Goal: Complete application form: Complete application form

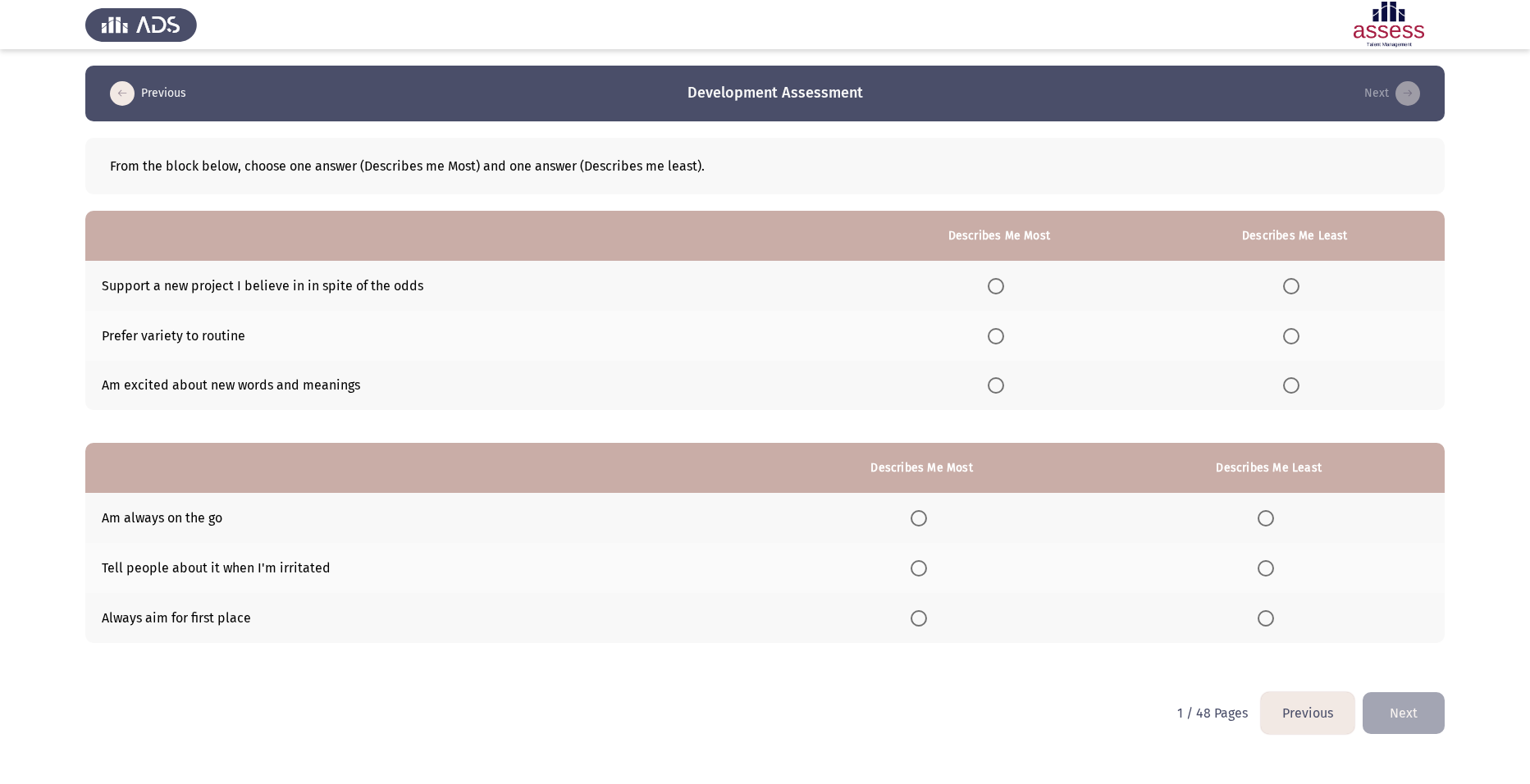
click at [238, 76] on div "From the block below, choose one answer (Describes me Most) and one answer (Des…" at bounding box center [765, 166] width 1360 height 56
drag, startPoint x: 255, startPoint y: 165, endPoint x: 962, endPoint y: 543, distance: 801.7
click at [256, 76] on div "From the block below, choose one answer (Describes me Most) and one answer (Des…" at bounding box center [765, 165] width 1310 height 16
click at [626, 76] on button "Previous" at bounding box center [1307, 713] width 94 height 42
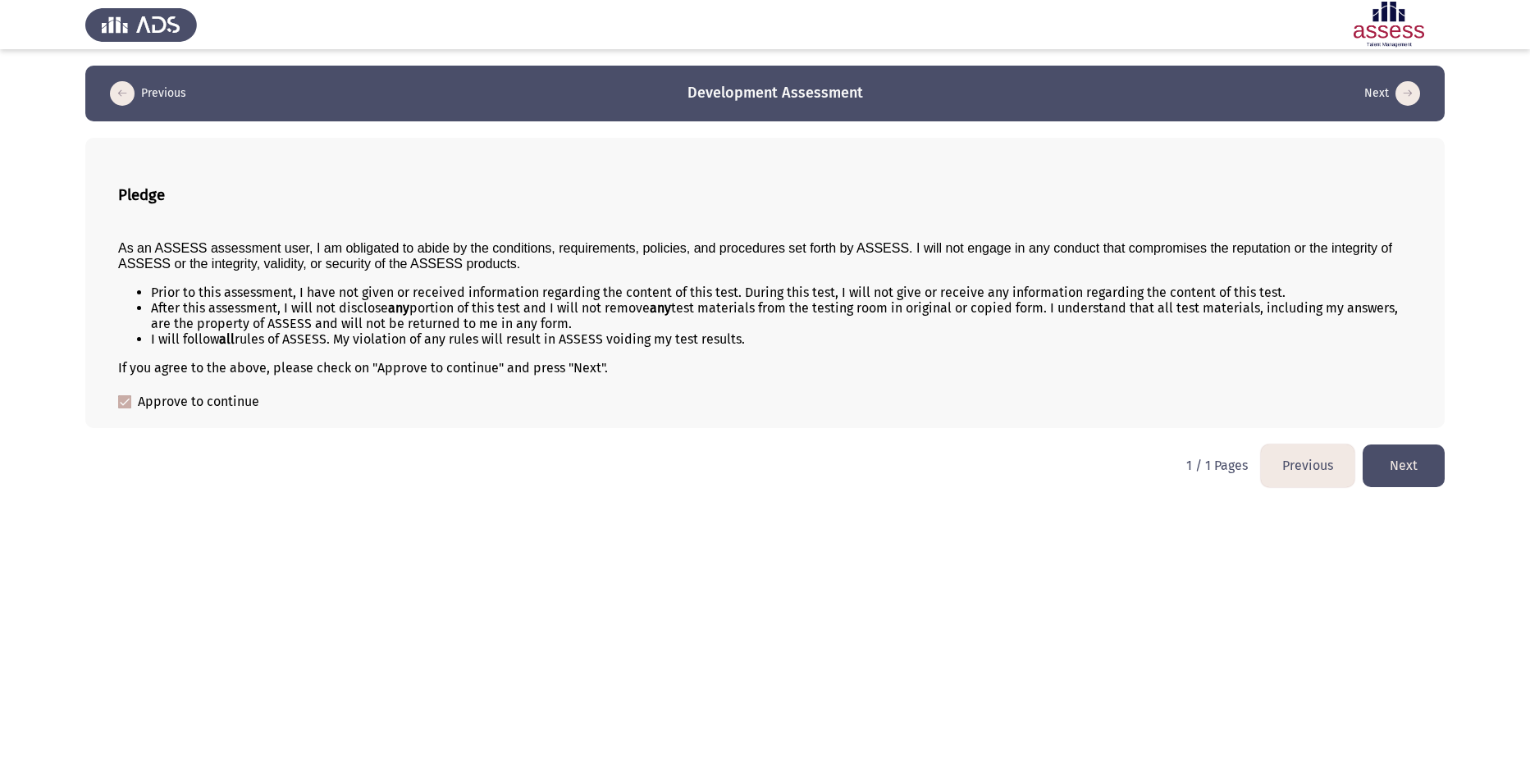
click at [626, 76] on button "Next" at bounding box center [1403, 465] width 82 height 42
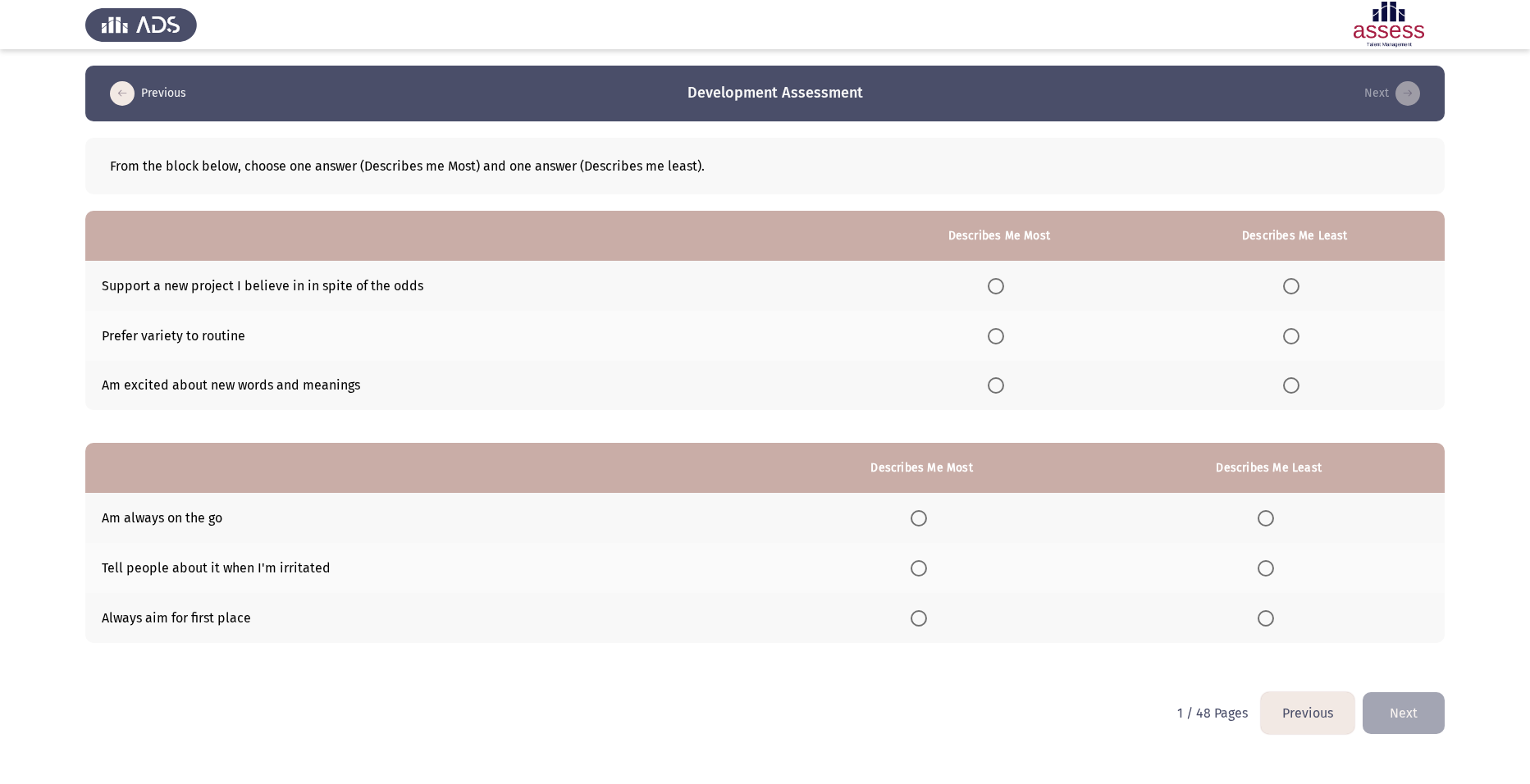
drag, startPoint x: 429, startPoint y: 283, endPoint x: 192, endPoint y: 277, distance: 237.1
click at [192, 76] on td "Support a new project I believe in in spite of the odds" at bounding box center [469, 285] width 768 height 50
drag, startPoint x: 107, startPoint y: 289, endPoint x: 424, endPoint y: 287, distance: 317.0
click at [424, 76] on td "Support a new project I believe in in spite of the odds" at bounding box center [469, 285] width 768 height 50
drag, startPoint x: 421, startPoint y: 287, endPoint x: 408, endPoint y: 279, distance: 15.3
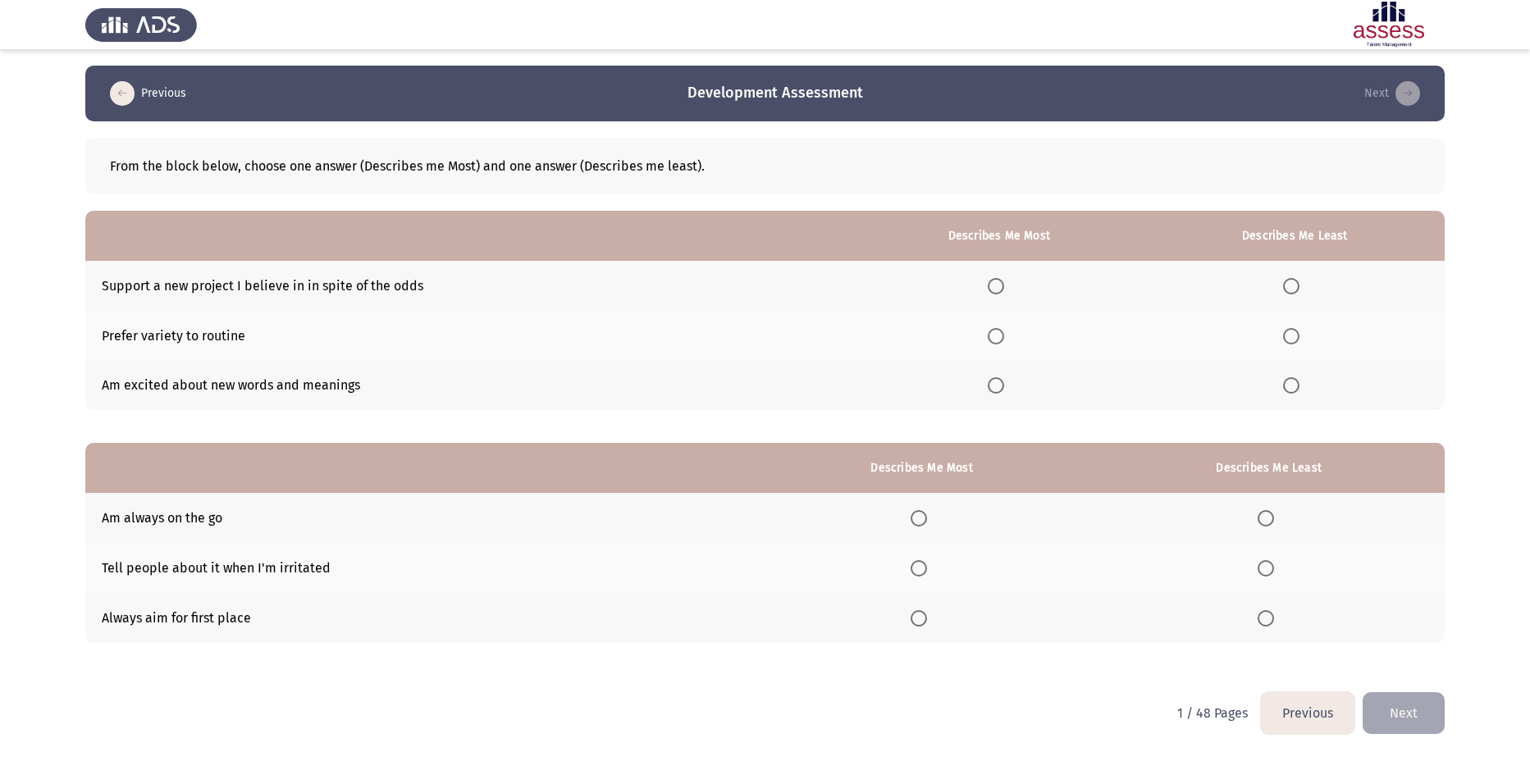
click at [420, 76] on td "Support a new project I believe in in spite of the odds" at bounding box center [469, 285] width 768 height 50
click at [408, 76] on td "Support a new project I believe in in spite of the odds" at bounding box center [469, 285] width 768 height 50
drag, startPoint x: 230, startPoint y: 285, endPoint x: 199, endPoint y: 283, distance: 31.1
click at [231, 76] on td "Support a new project I believe in in spite of the odds" at bounding box center [469, 285] width 768 height 50
drag, startPoint x: 83, startPoint y: 280, endPoint x: 415, endPoint y: 292, distance: 332.2
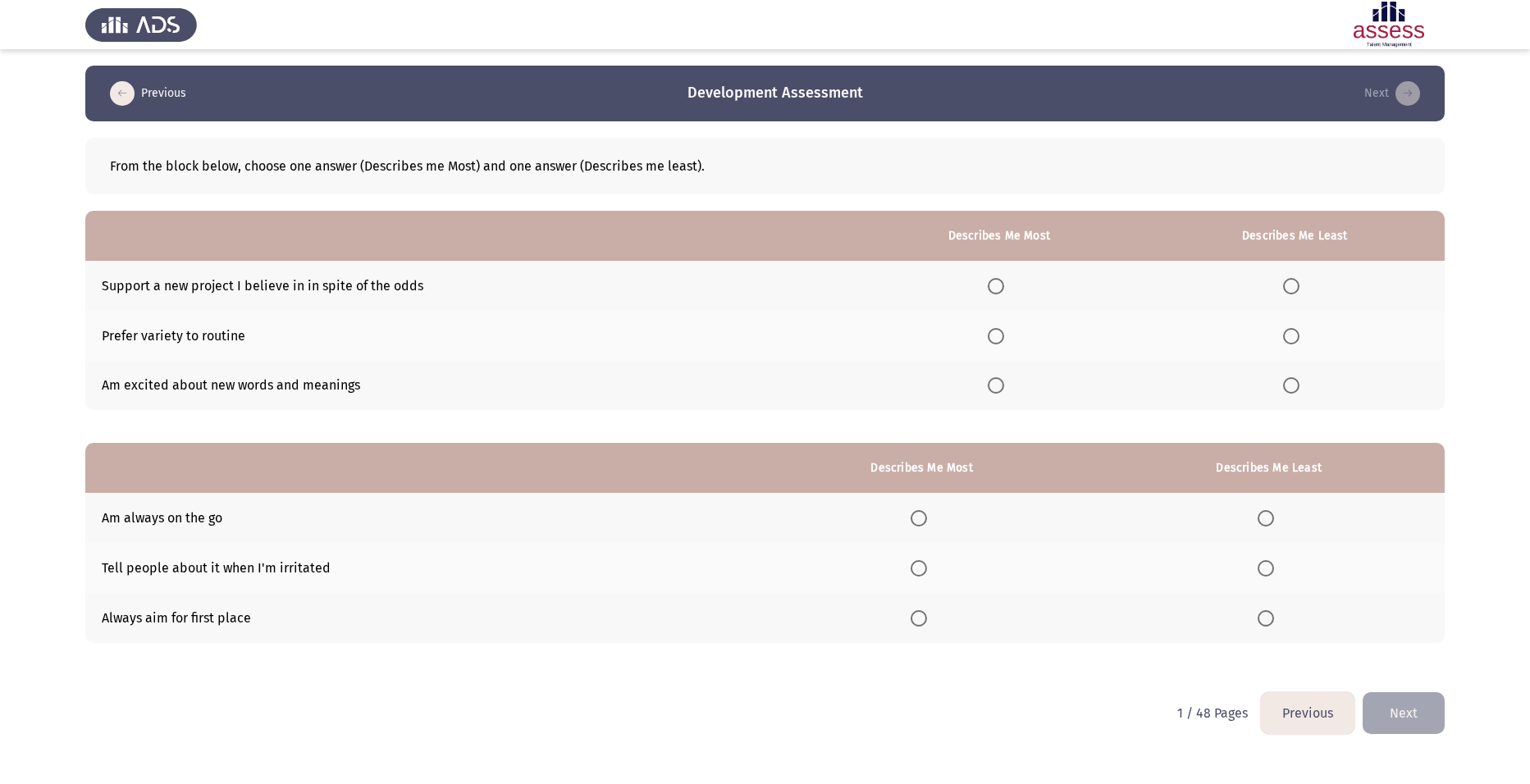
click at [416, 76] on app-assessment-container "Previous Development Assessment Next From the block below, choose one answer (D…" at bounding box center [765, 379] width 1530 height 627
click at [413, 76] on td "Support a new project I believe in in spite of the odds" at bounding box center [469, 285] width 768 height 50
click at [206, 76] on td "Am excited about new words and meanings" at bounding box center [469, 385] width 768 height 50
click at [134, 76] on div "From the block below, choose one answer (Describes me Most) and one answer (Des…" at bounding box center [765, 166] width 1360 height 56
drag, startPoint x: 132, startPoint y: 166, endPoint x: 305, endPoint y: 163, distance: 173.0
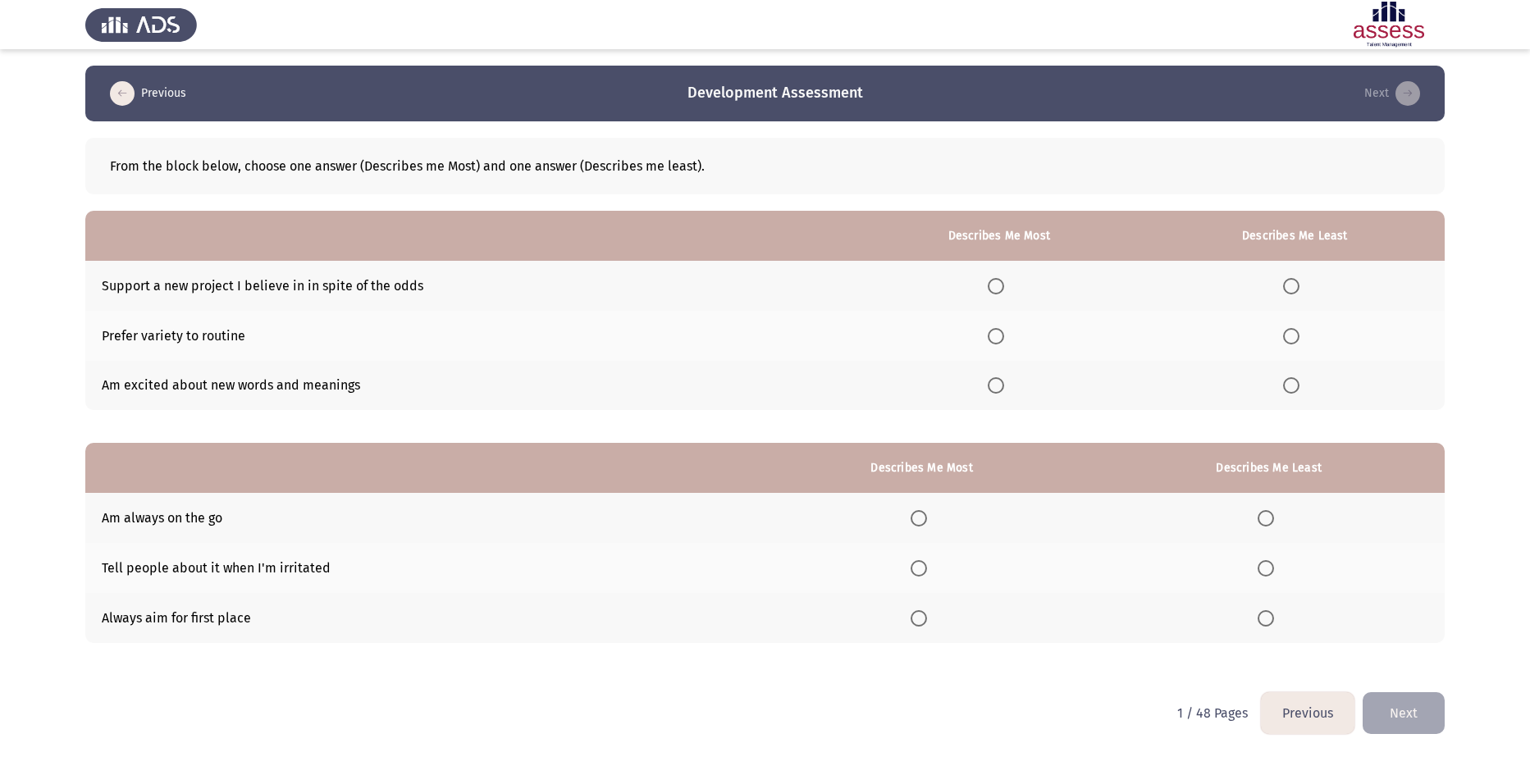
click at [291, 76] on div "From the block below, choose one answer (Describes me Most) and one answer (Des…" at bounding box center [765, 166] width 1360 height 56
drag, startPoint x: 715, startPoint y: 86, endPoint x: 872, endPoint y: 97, distance: 157.4
click at [626, 76] on app-previous-next-buttons "Previous Development Assessment Next" at bounding box center [765, 93] width 1320 height 26
click at [626, 76] on span "Select an option" at bounding box center [996, 337] width 17 height 17
click at [626, 76] on input "Select an option" at bounding box center [996, 337] width 17 height 17
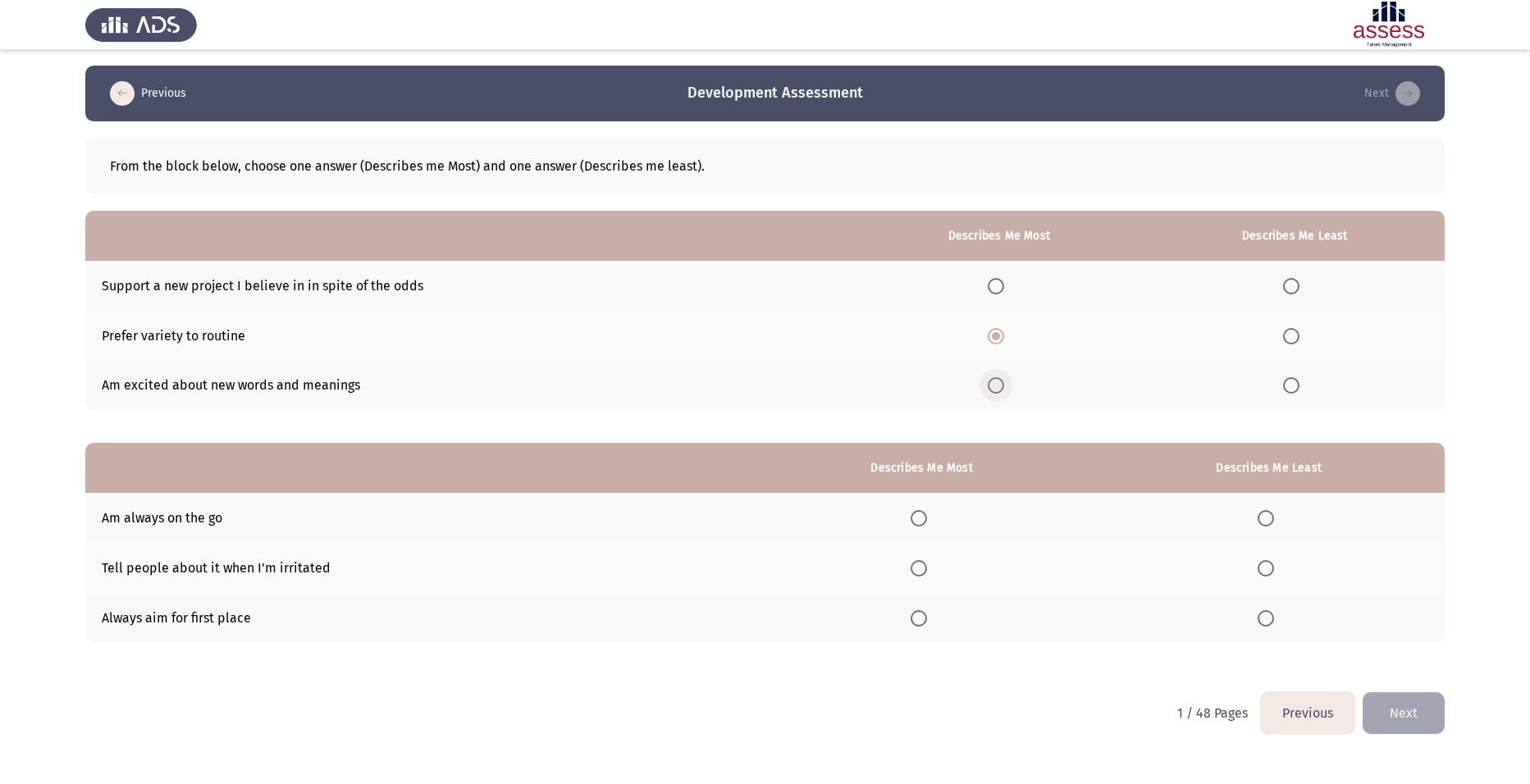
click at [626, 76] on span "Select an option" at bounding box center [996, 385] width 17 height 17
click at [626, 76] on input "Select an option" at bounding box center [996, 385] width 17 height 17
click at [626, 76] on span "Select an option" at bounding box center [996, 286] width 17 height 17
click at [626, 76] on input "Select an option" at bounding box center [996, 286] width 17 height 17
click at [311, 76] on td "Support a new project I believe in in spite of the odds" at bounding box center [469, 285] width 768 height 50
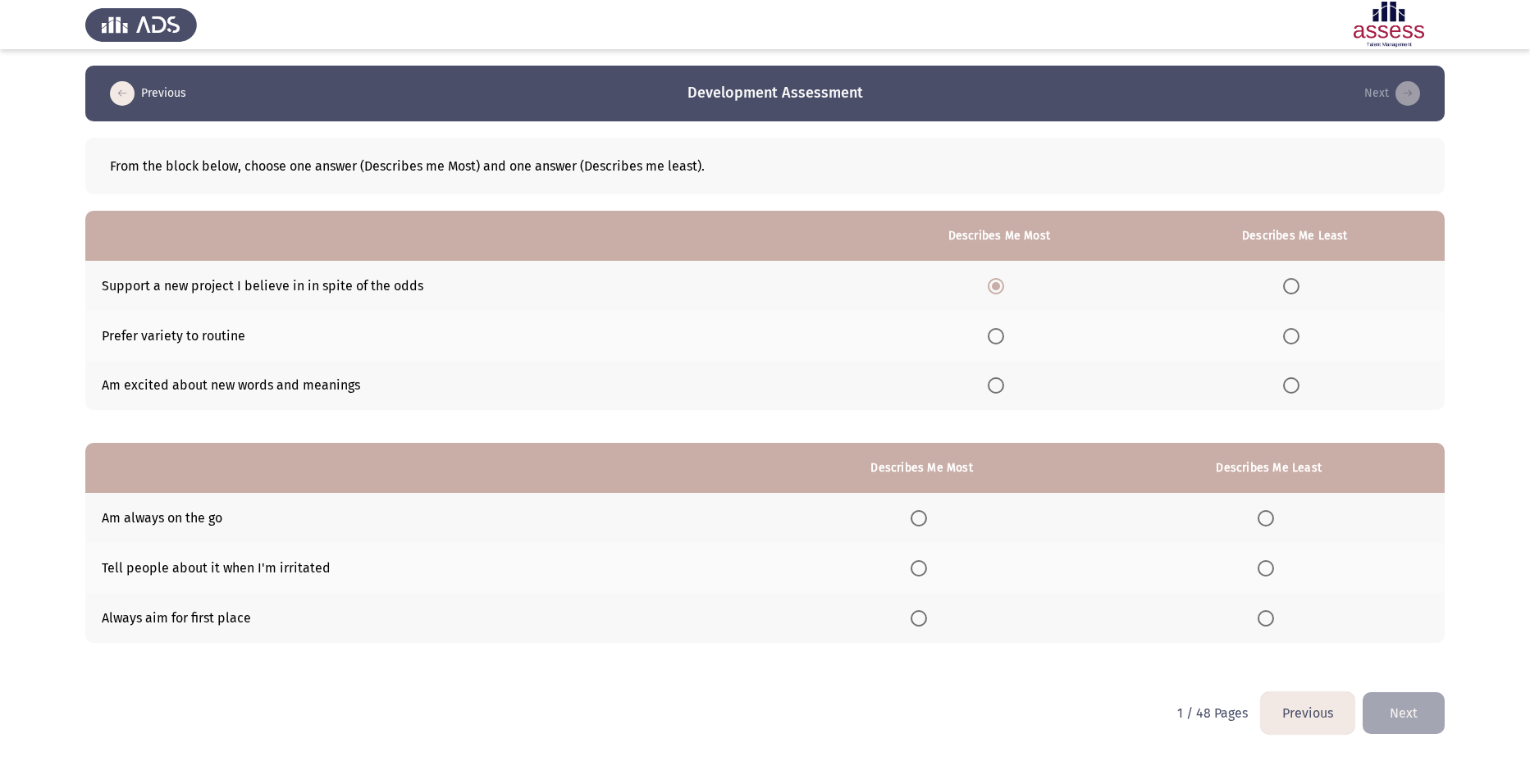
click at [311, 76] on td "Support a new project I believe in in spite of the odds" at bounding box center [469, 285] width 768 height 50
drag, startPoint x: 447, startPoint y: 275, endPoint x: 127, endPoint y: 295, distance: 320.6
click at [127, 76] on td "Support a new project I believe in in spite of the odds" at bounding box center [469, 285] width 768 height 50
click at [626, 76] on span "Select an option" at bounding box center [919, 568] width 17 height 17
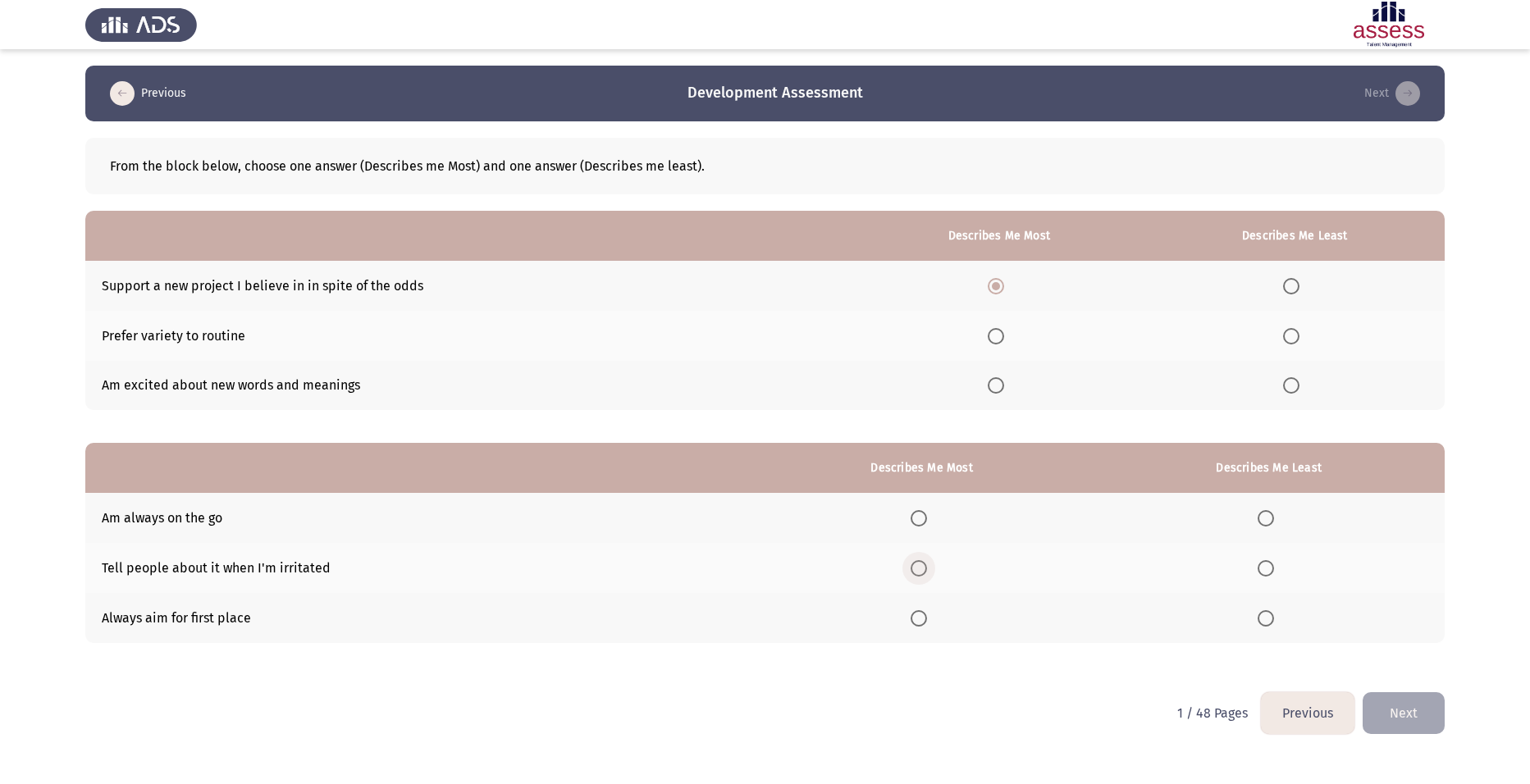
click at [626, 76] on input "Select an option" at bounding box center [919, 568] width 17 height 17
click at [626, 76] on button "Next" at bounding box center [1403, 713] width 82 height 42
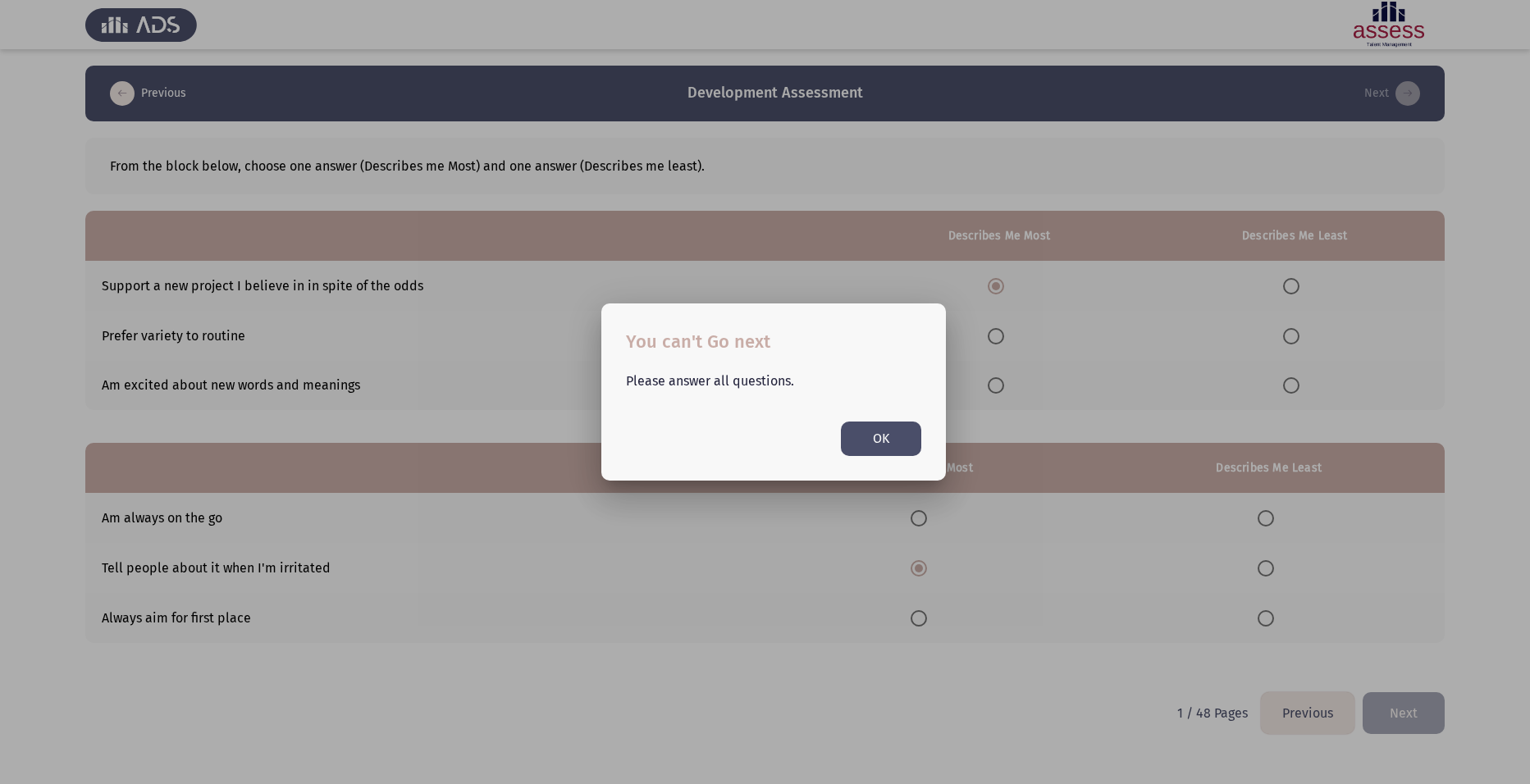
click at [626, 76] on button "OK" at bounding box center [880, 438] width 80 height 34
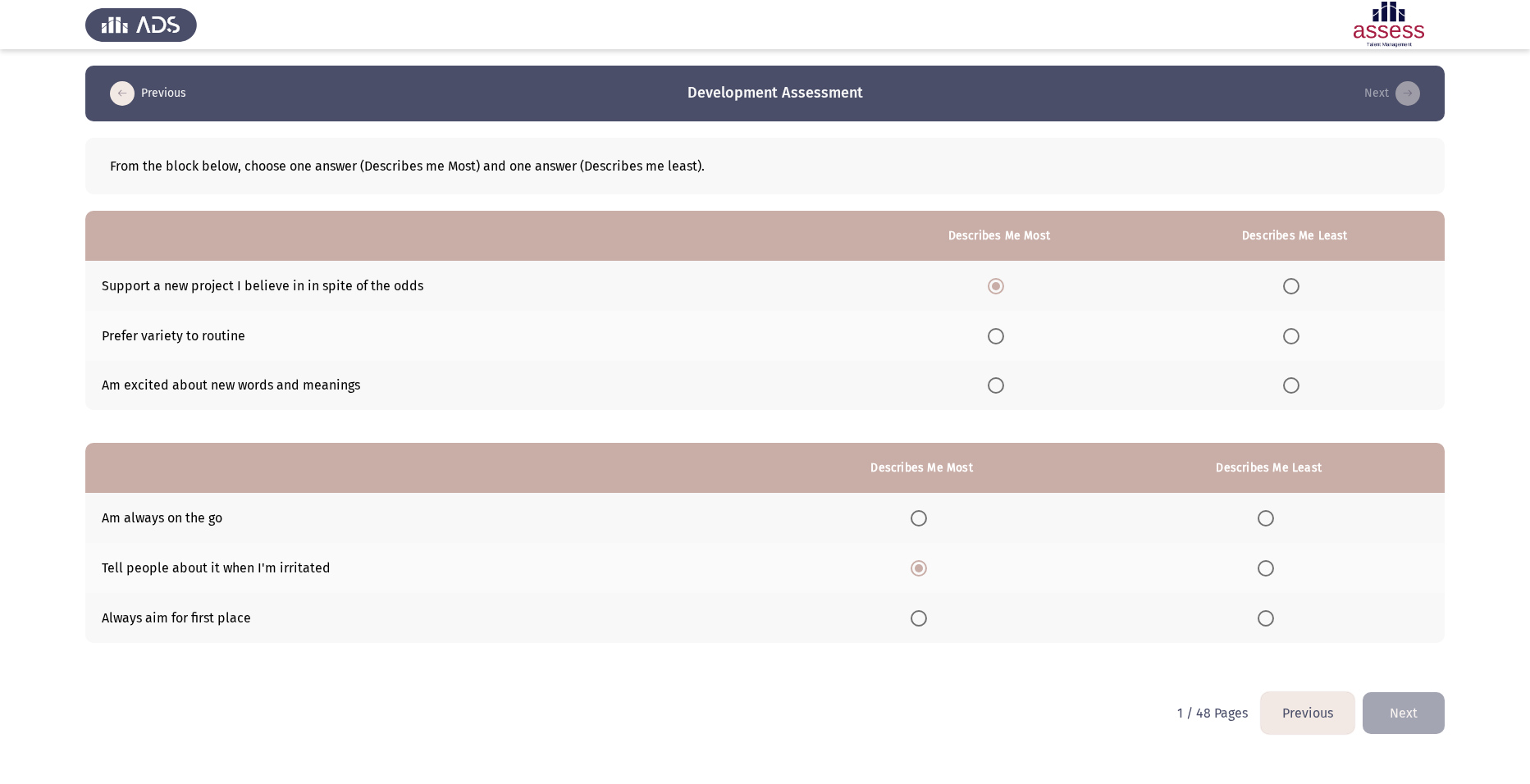
click at [626, 76] on span "Select an option" at bounding box center [996, 337] width 17 height 17
click at [626, 76] on input "Select an option" at bounding box center [996, 337] width 17 height 17
click at [626, 76] on span "Select an option" at bounding box center [996, 286] width 17 height 17
click at [626, 76] on input "Select an option" at bounding box center [996, 286] width 17 height 17
click at [626, 76] on span "Select an option" at bounding box center [1266, 619] width 17 height 17
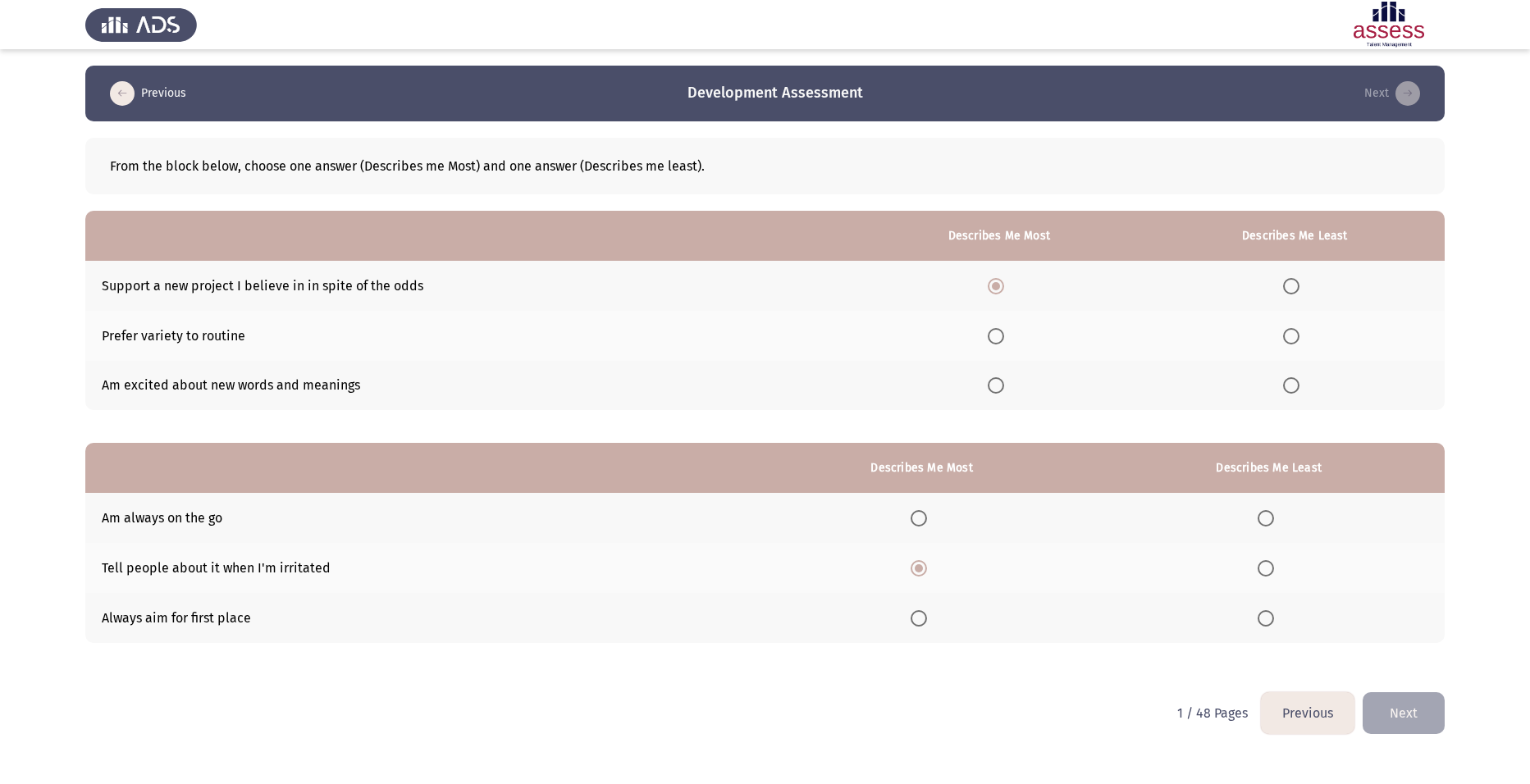
click at [626, 76] on input "Select an option" at bounding box center [1266, 619] width 17 height 17
click at [626, 76] on span "Select an option" at bounding box center [1292, 385] width 17 height 17
click at [626, 76] on input "Select an option" at bounding box center [1292, 385] width 17 height 17
click at [626, 76] on button "Next" at bounding box center [1403, 713] width 82 height 42
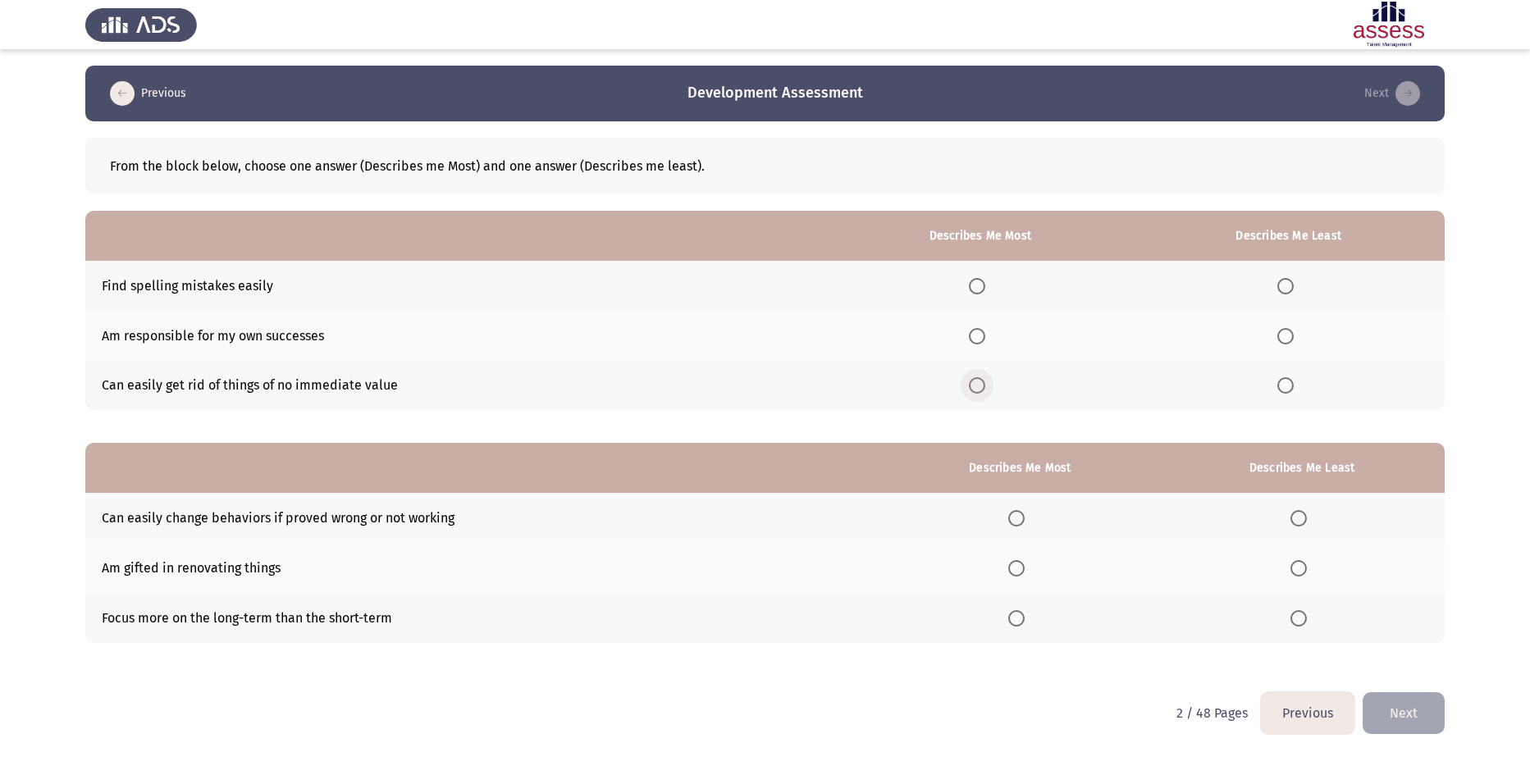
click at [626, 76] on span "Select an option" at bounding box center [977, 385] width 17 height 17
click at [626, 76] on input "Select an option" at bounding box center [977, 385] width 17 height 17
click at [626, 76] on span "Select an option" at bounding box center [1286, 286] width 17 height 17
click at [626, 76] on input "Select an option" at bounding box center [1286, 286] width 17 height 17
click at [626, 76] on span "Select an option" at bounding box center [1017, 519] width 17 height 17
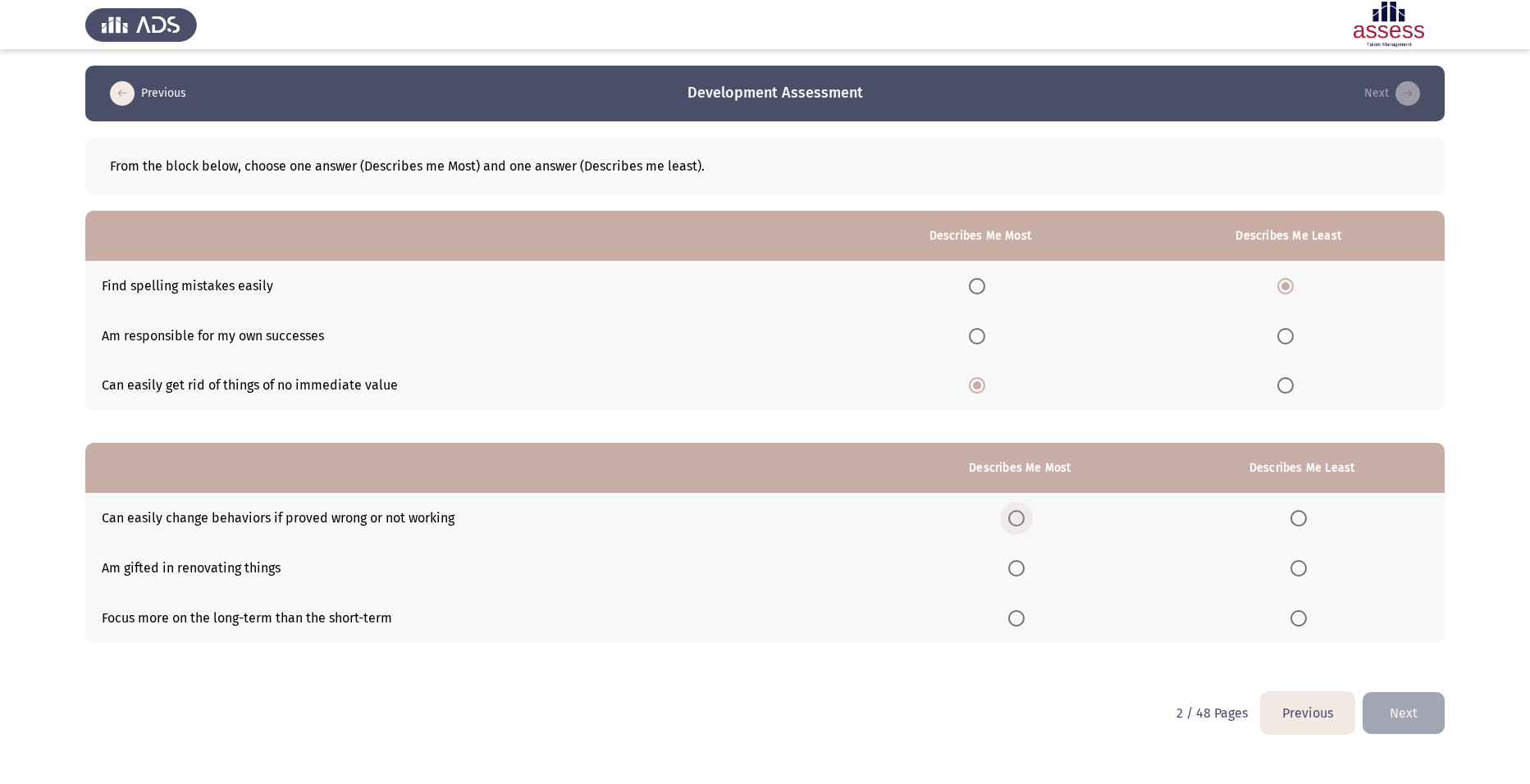
click at [626, 76] on input "Select an option" at bounding box center [1017, 519] width 17 height 17
click at [626, 76] on span "Select an option" at bounding box center [1017, 619] width 17 height 17
click at [626, 76] on input "Select an option" at bounding box center [1017, 619] width 17 height 17
click at [626, 76] on span "Select an option" at bounding box center [1299, 568] width 17 height 17
click at [626, 76] on input "Select an option" at bounding box center [1299, 568] width 17 height 17
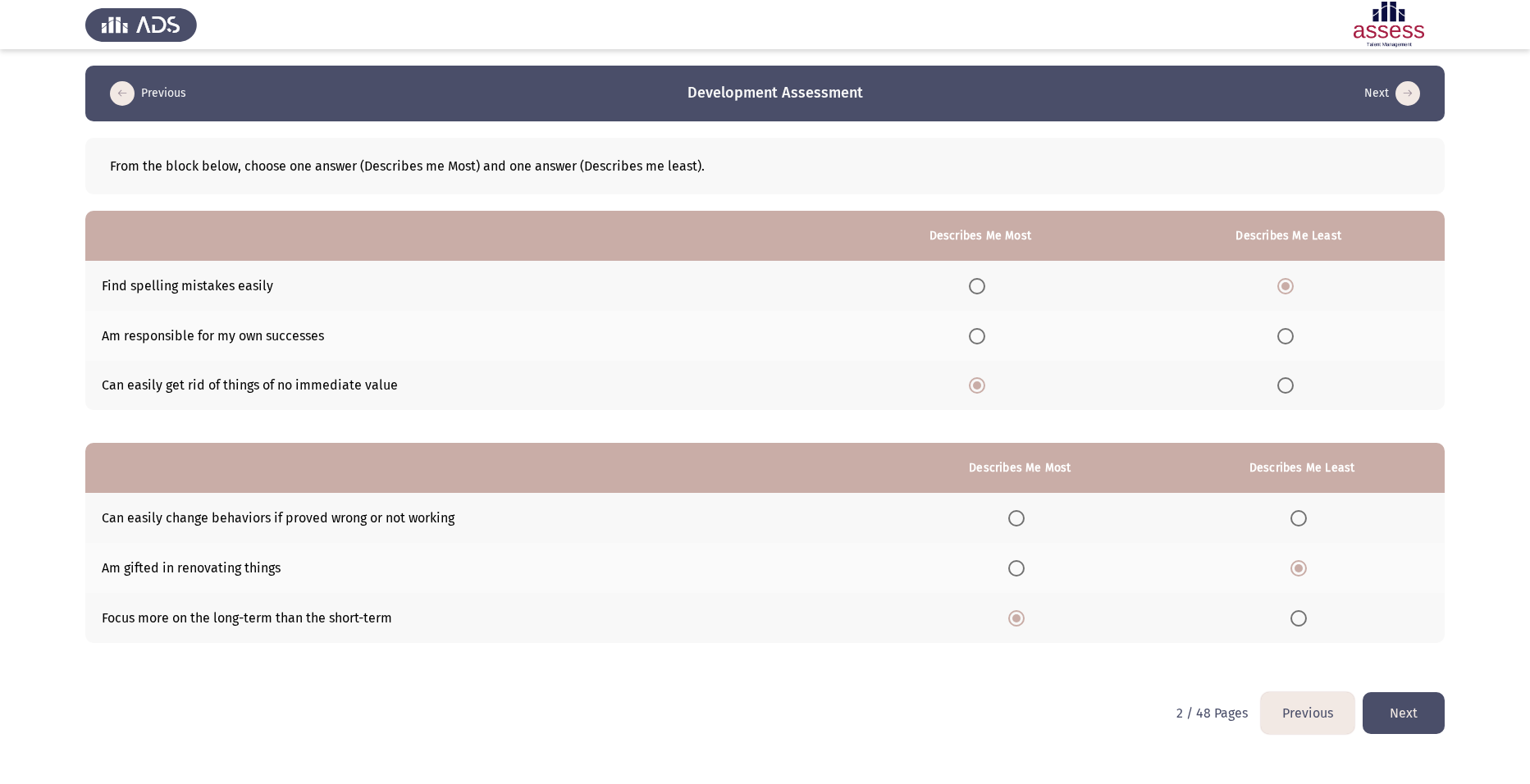
click at [626, 76] on button "Next" at bounding box center [1403, 713] width 82 height 42
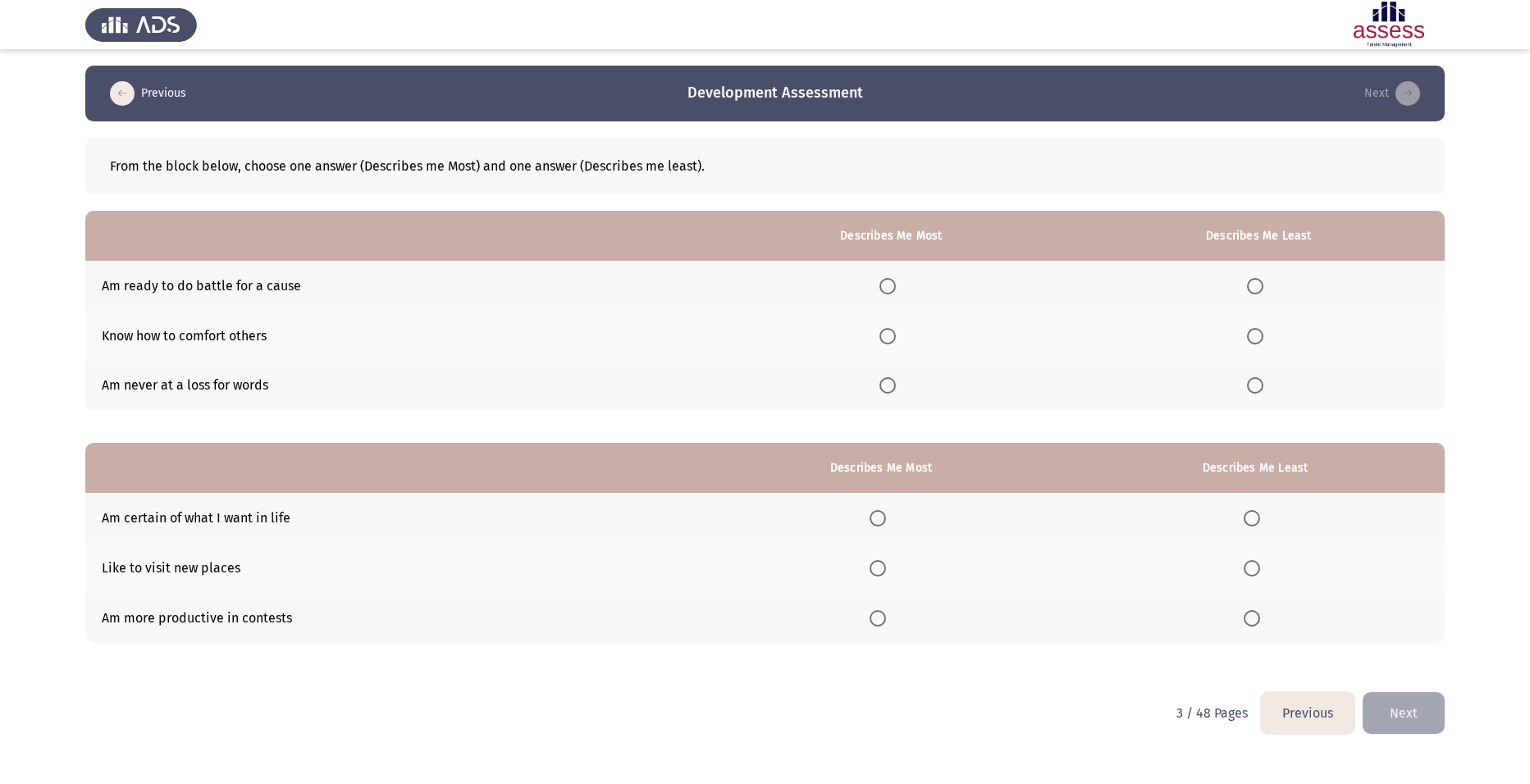
click at [626, 76] on span "Select an option" at bounding box center [888, 286] width 17 height 17
click at [626, 76] on input "Select an option" at bounding box center [888, 286] width 17 height 17
click at [626, 76] on span "Select an option" at bounding box center [1255, 337] width 17 height 17
click at [626, 76] on input "Select an option" at bounding box center [1255, 337] width 17 height 17
click at [626, 76] on span "Select an option" at bounding box center [878, 568] width 17 height 17
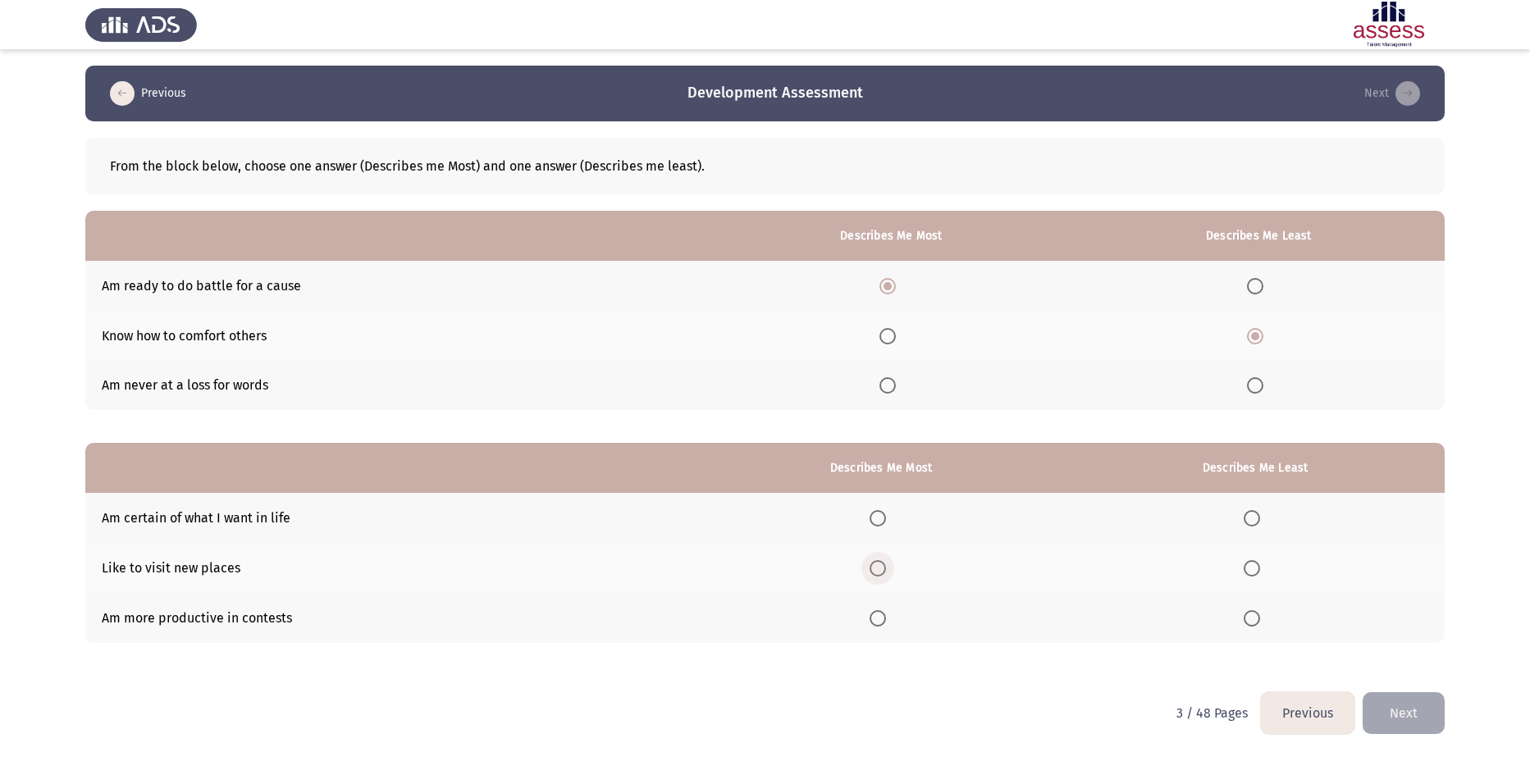
click at [626, 76] on input "Select an option" at bounding box center [878, 568] width 17 height 17
click at [626, 76] on span "Select an option" at bounding box center [878, 519] width 17 height 17
click at [626, 76] on input "Select an option" at bounding box center [878, 519] width 17 height 17
click at [626, 76] on span "Select an option" at bounding box center [878, 568] width 17 height 17
click at [626, 76] on input "Select an option" at bounding box center [878, 568] width 17 height 17
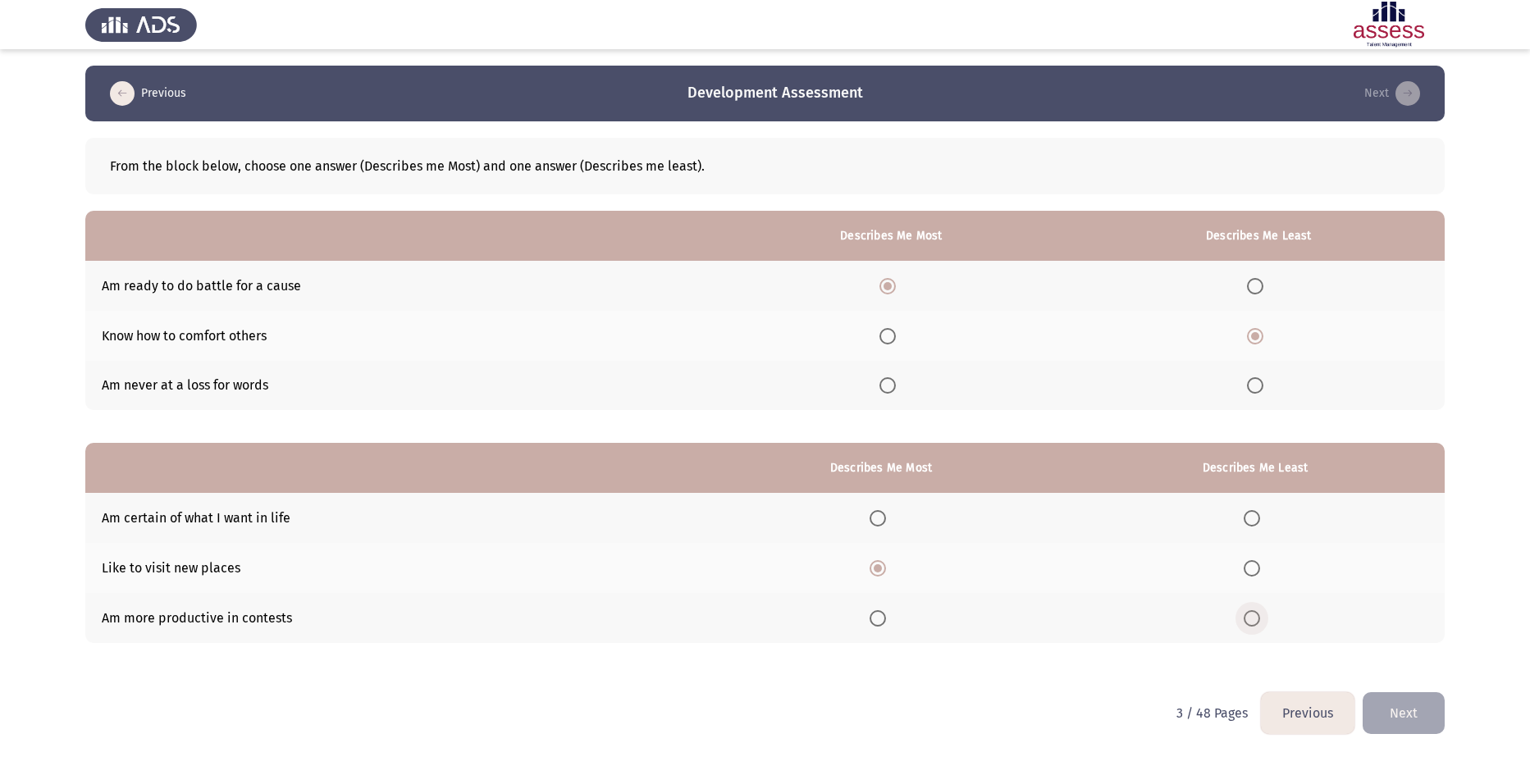
click at [626, 76] on span "Select an option" at bounding box center [1252, 619] width 17 height 17
click at [626, 76] on input "Select an option" at bounding box center [1252, 619] width 17 height 17
click at [626, 76] on button "Next" at bounding box center [1403, 713] width 82 height 42
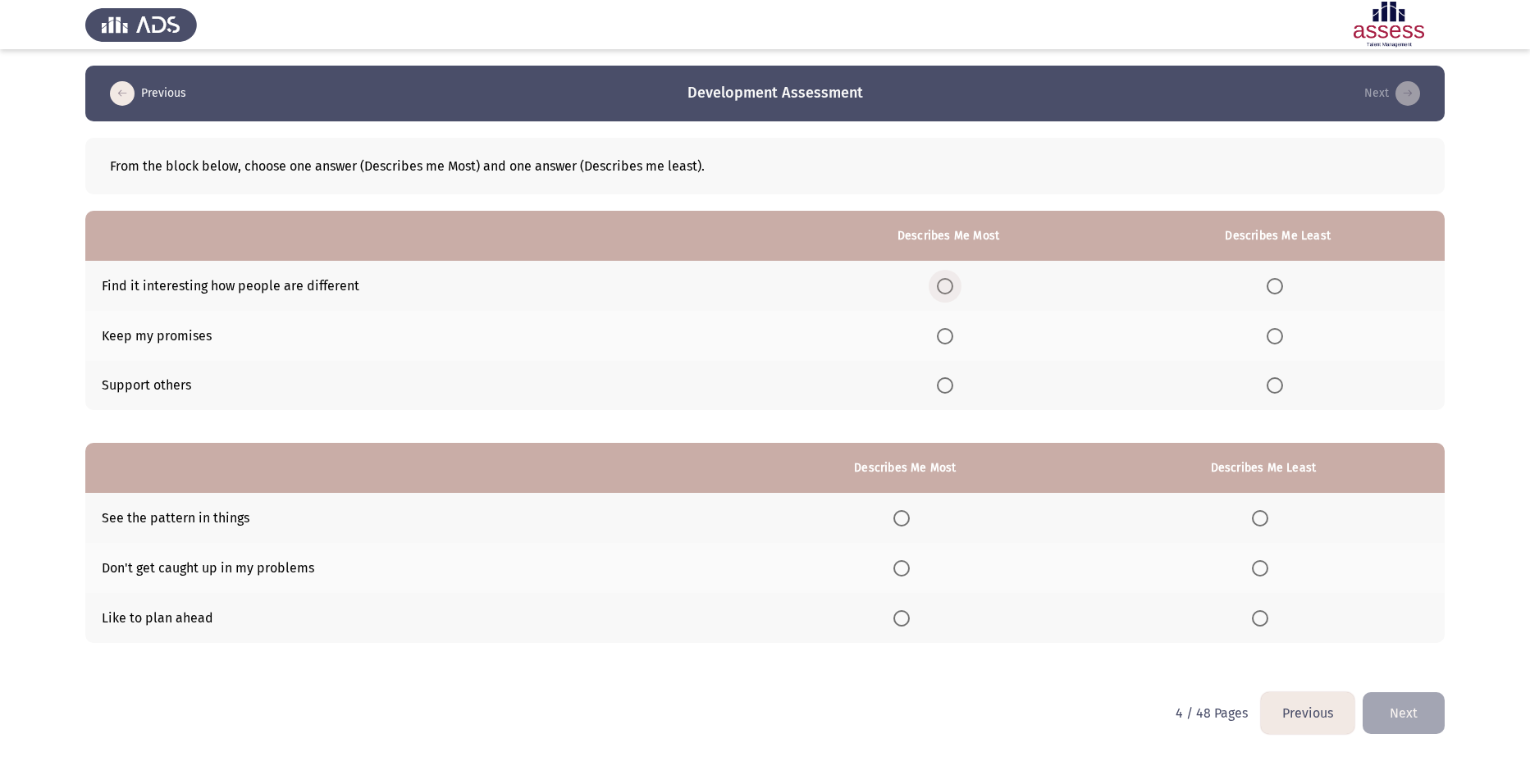
click at [626, 76] on span "Select an option" at bounding box center [945, 286] width 17 height 17
click at [626, 76] on input "Select an option" at bounding box center [945, 286] width 17 height 17
click at [626, 76] on span "Select an option" at bounding box center [945, 337] width 0 height 0
click at [626, 76] on input "Select an option" at bounding box center [945, 337] width 17 height 17
click at [626, 76] on span "Select an option" at bounding box center [1275, 286] width 17 height 17
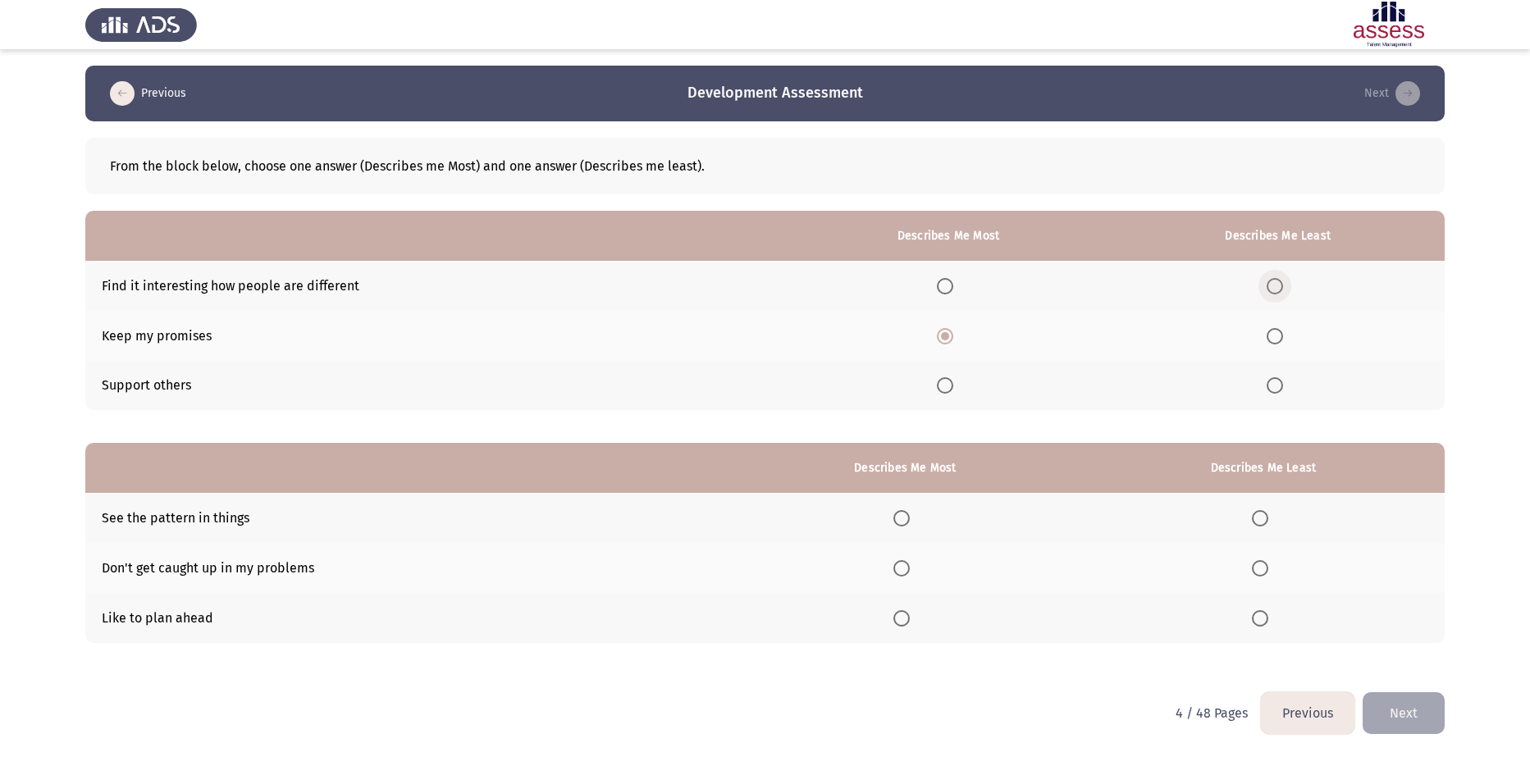
click at [626, 76] on input "Select an option" at bounding box center [1275, 286] width 17 height 17
click at [626, 76] on span "Select an option" at bounding box center [902, 568] width 17 height 17
click at [626, 76] on input "Select an option" at bounding box center [902, 568] width 17 height 17
click at [626, 76] on span "Select an option" at bounding box center [1260, 519] width 17 height 17
click at [626, 76] on input "Select an option" at bounding box center [1260, 519] width 17 height 17
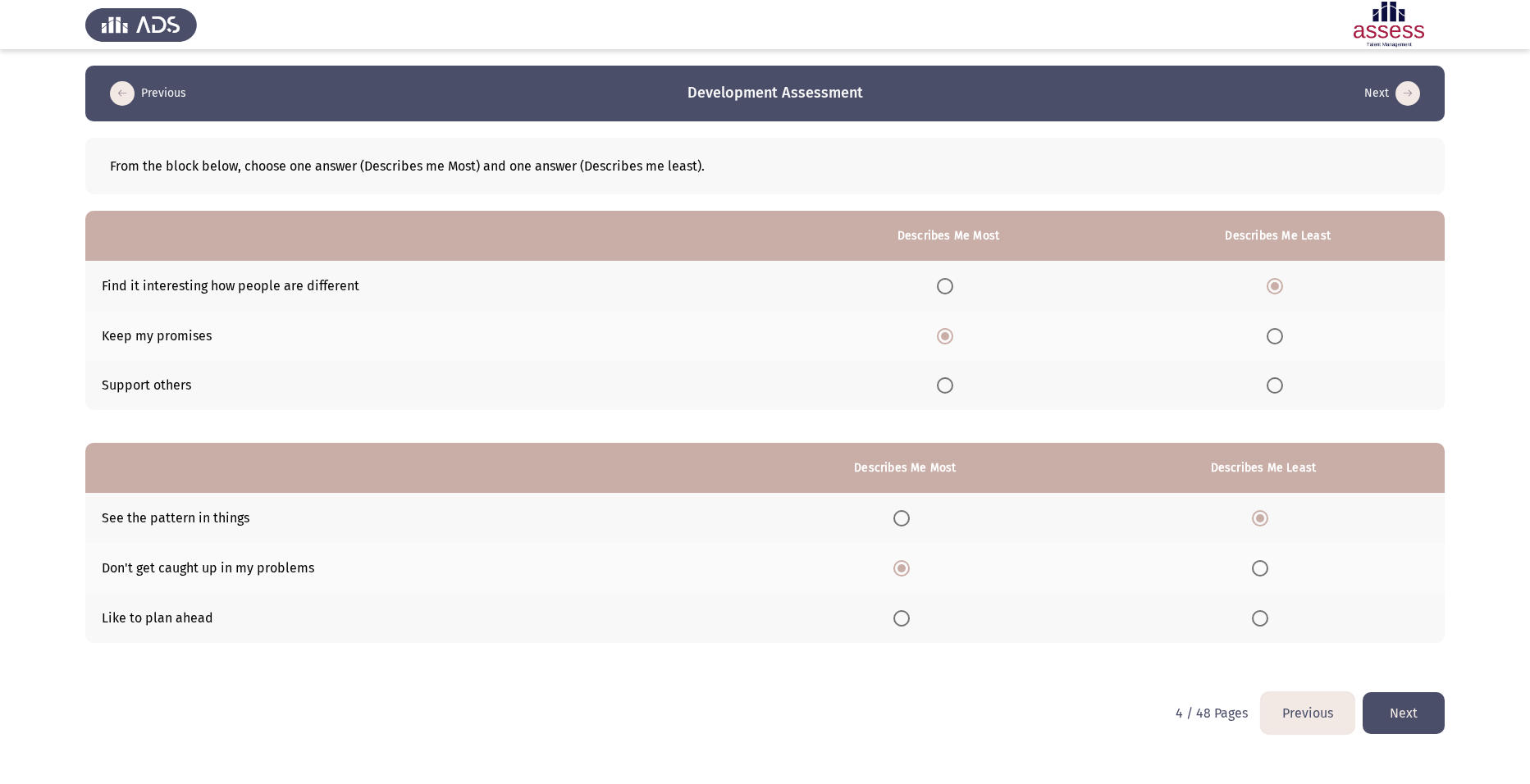
click at [626, 76] on span "Select an option" at bounding box center [1260, 619] width 17 height 17
click at [626, 76] on input "Select an option" at bounding box center [1260, 619] width 17 height 17
click at [626, 76] on button "Next" at bounding box center [1403, 713] width 82 height 42
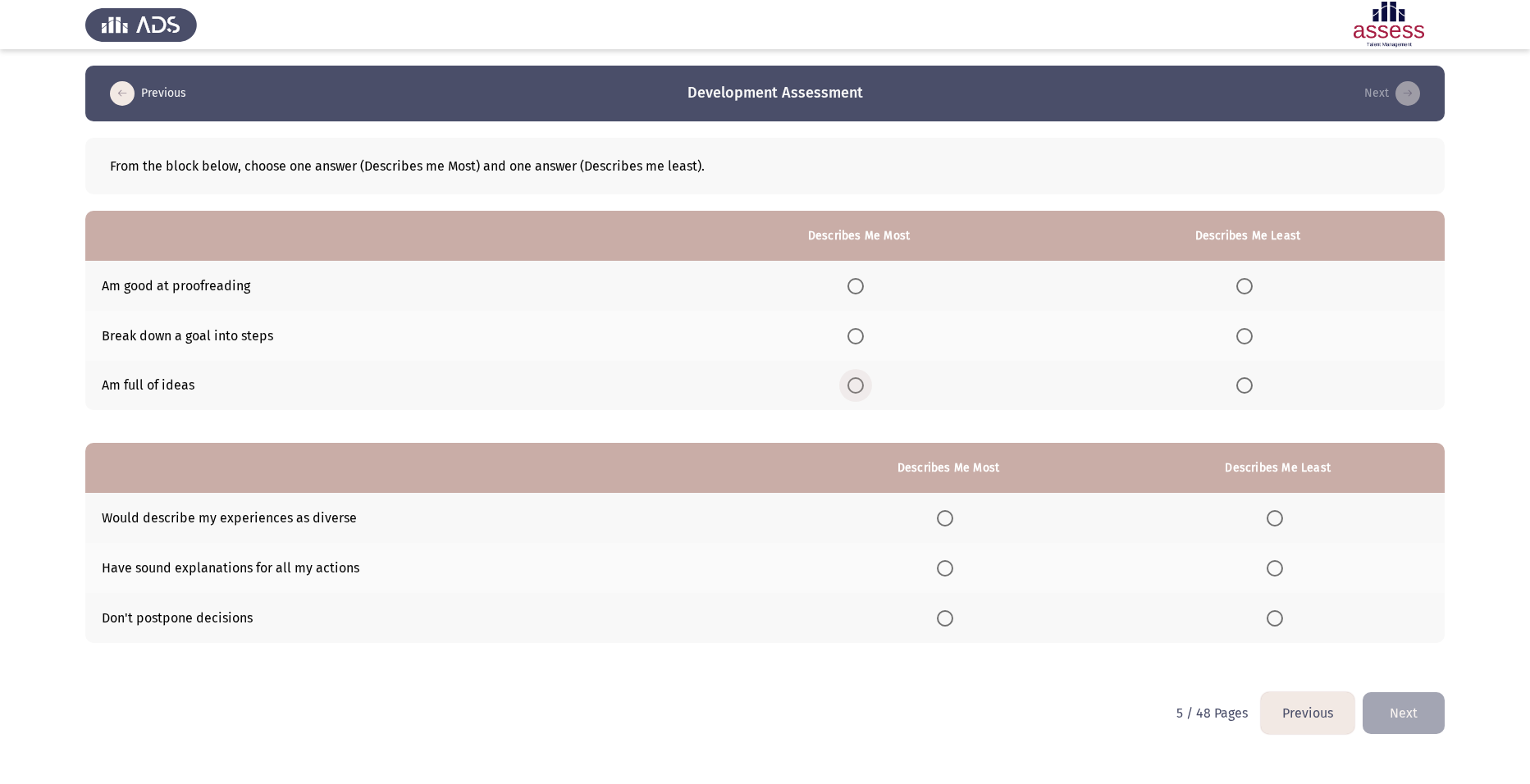
click at [626, 76] on span "Select an option" at bounding box center [856, 385] width 0 height 0
click at [626, 76] on input "Select an option" at bounding box center [856, 385] width 17 height 17
click at [626, 76] on span "Select an option" at bounding box center [1245, 286] width 17 height 17
click at [626, 76] on input "Select an option" at bounding box center [1245, 286] width 17 height 17
click at [626, 76] on span "Select an option" at bounding box center [945, 519] width 17 height 17
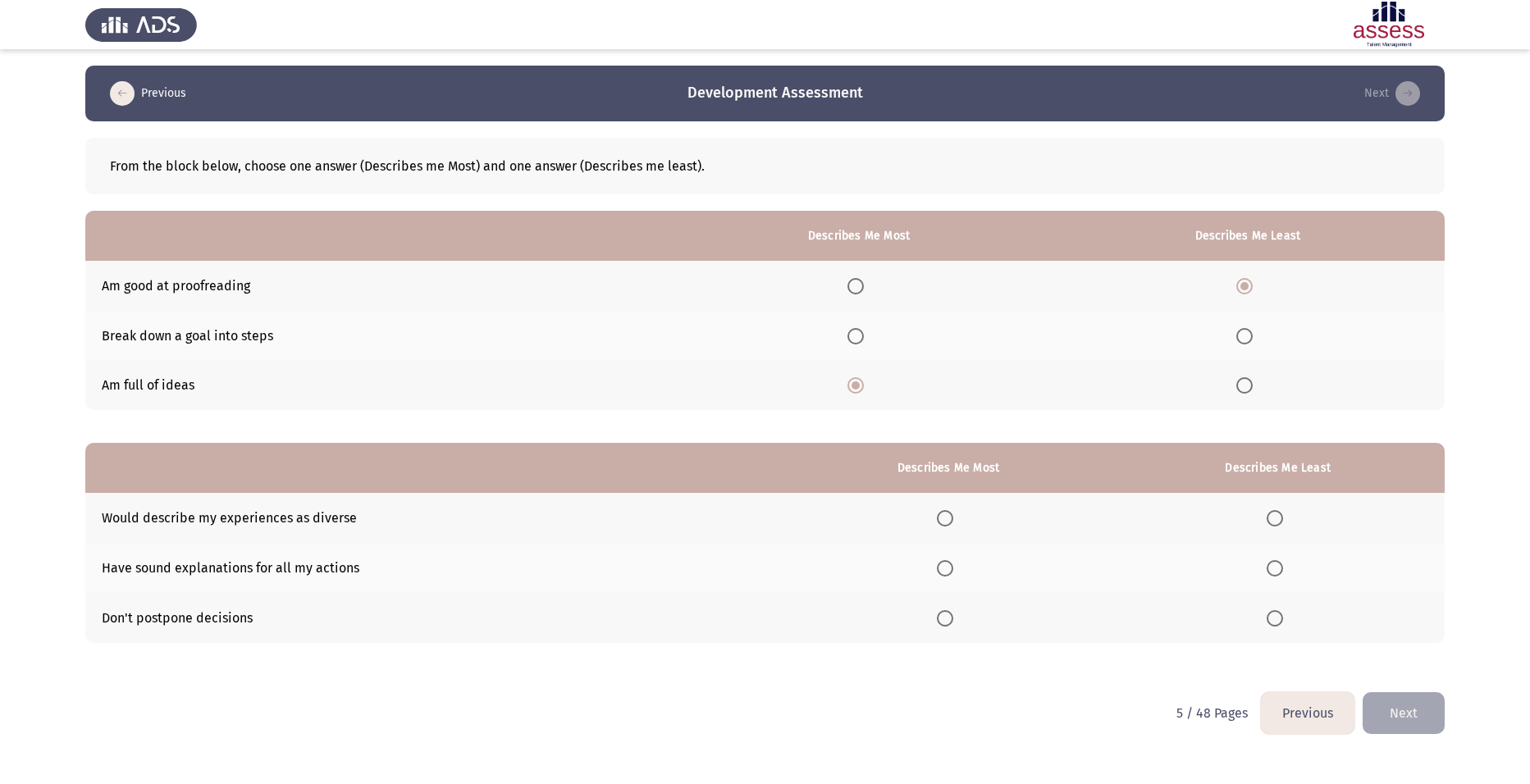
click at [626, 76] on input "Select an option" at bounding box center [945, 519] width 17 height 17
click at [626, 76] on span "Select an option" at bounding box center [1275, 619] width 17 height 17
click at [626, 76] on input "Select an option" at bounding box center [1275, 619] width 17 height 17
click at [626, 76] on span "Select an option" at bounding box center [1275, 568] width 17 height 17
click at [626, 76] on input "Select an option" at bounding box center [1275, 568] width 17 height 17
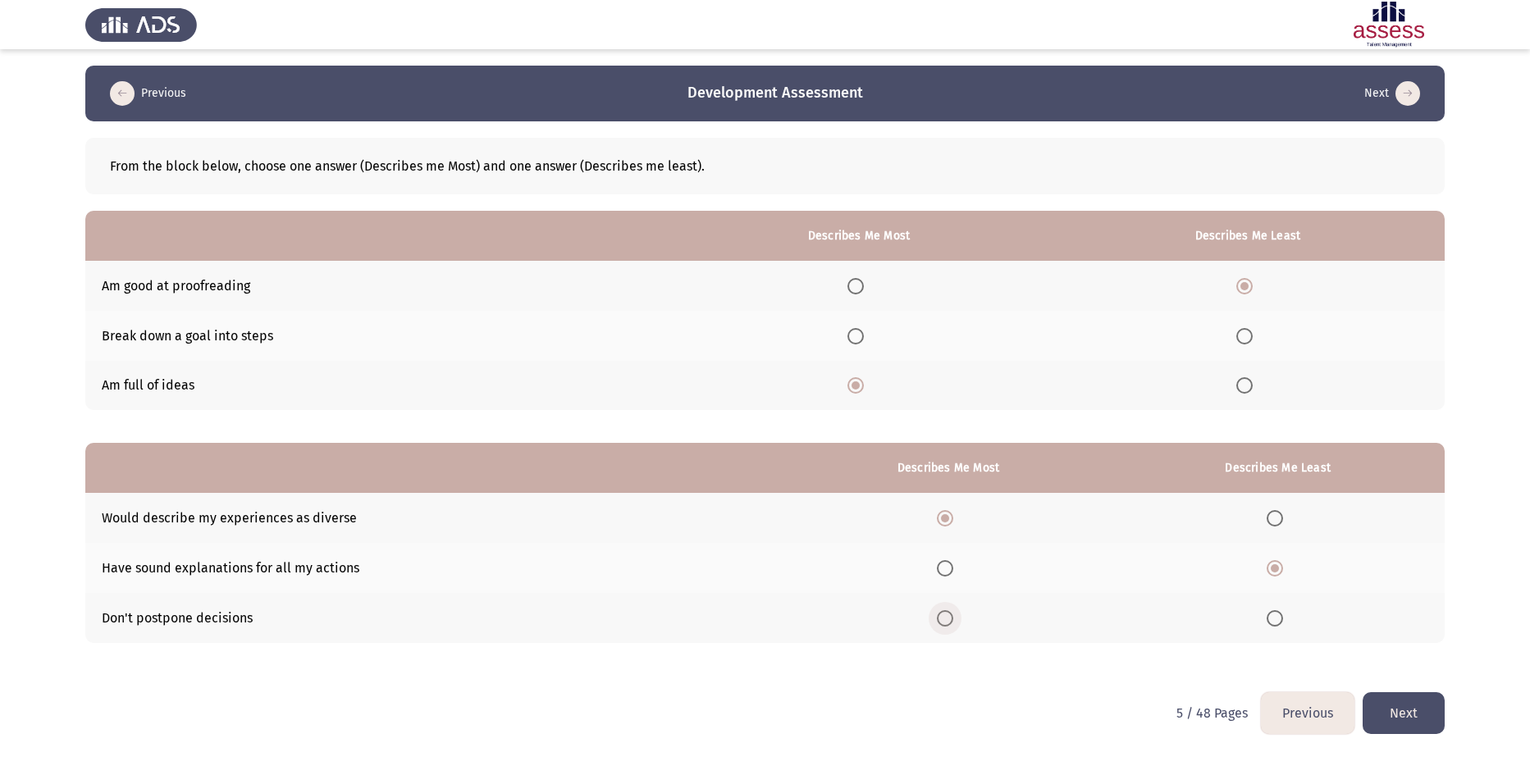
click at [626, 76] on span "Select an option" at bounding box center [945, 619] width 17 height 17
click at [626, 76] on input "Select an option" at bounding box center [945, 619] width 17 height 17
click at [626, 76] on span "Select an option" at bounding box center [1275, 519] width 17 height 17
click at [626, 76] on input "Select an option" at bounding box center [1275, 519] width 17 height 17
click at [626, 76] on button "Next" at bounding box center [1403, 713] width 82 height 42
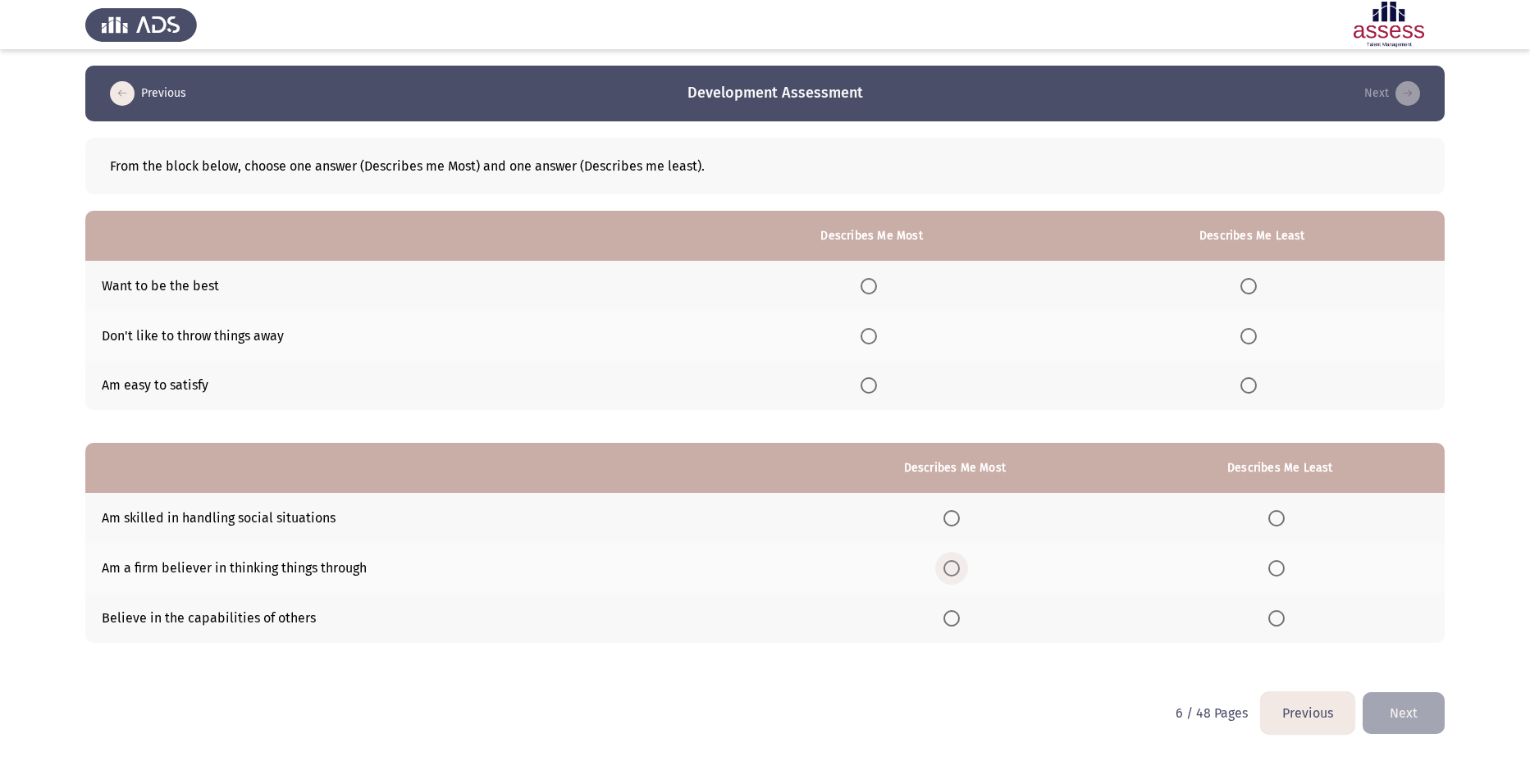
click at [626, 76] on span "Select an option" at bounding box center [952, 568] width 17 height 17
click at [626, 76] on input "Select an option" at bounding box center [952, 568] width 17 height 17
click at [626, 76] on span "Select an option" at bounding box center [1277, 568] width 17 height 17
click at [626, 76] on input "Select an option" at bounding box center [1277, 568] width 17 height 17
click at [626, 76] on span "Select an option" at bounding box center [952, 568] width 17 height 17
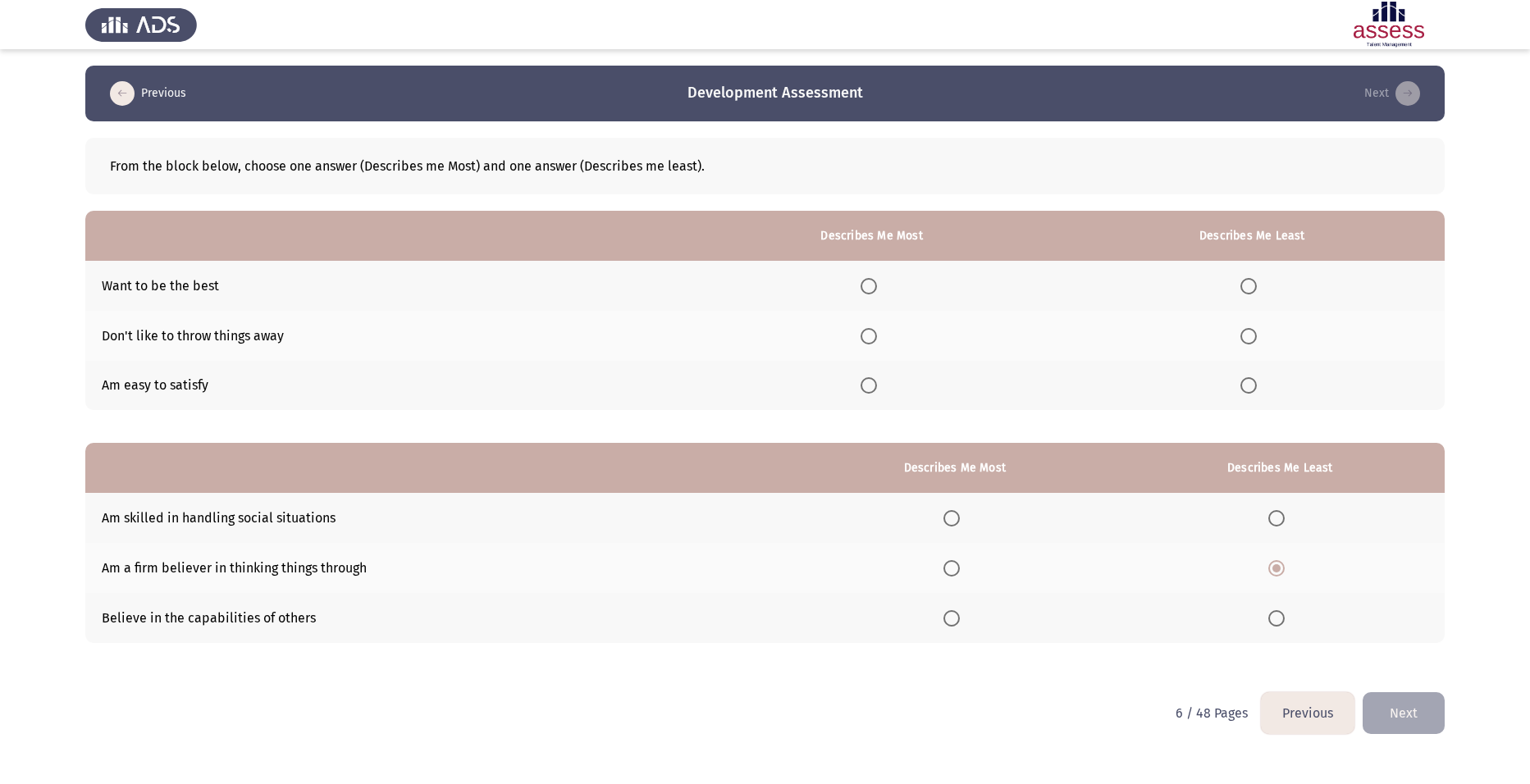
click at [626, 76] on input "Select an option" at bounding box center [952, 568] width 17 height 17
click at [626, 76] on span "Select an option" at bounding box center [1277, 519] width 17 height 17
click at [626, 76] on input "Select an option" at bounding box center [1277, 519] width 17 height 17
click at [626, 76] on span "Select an option" at bounding box center [869, 286] width 17 height 17
click at [626, 76] on input "Select an option" at bounding box center [869, 286] width 17 height 17
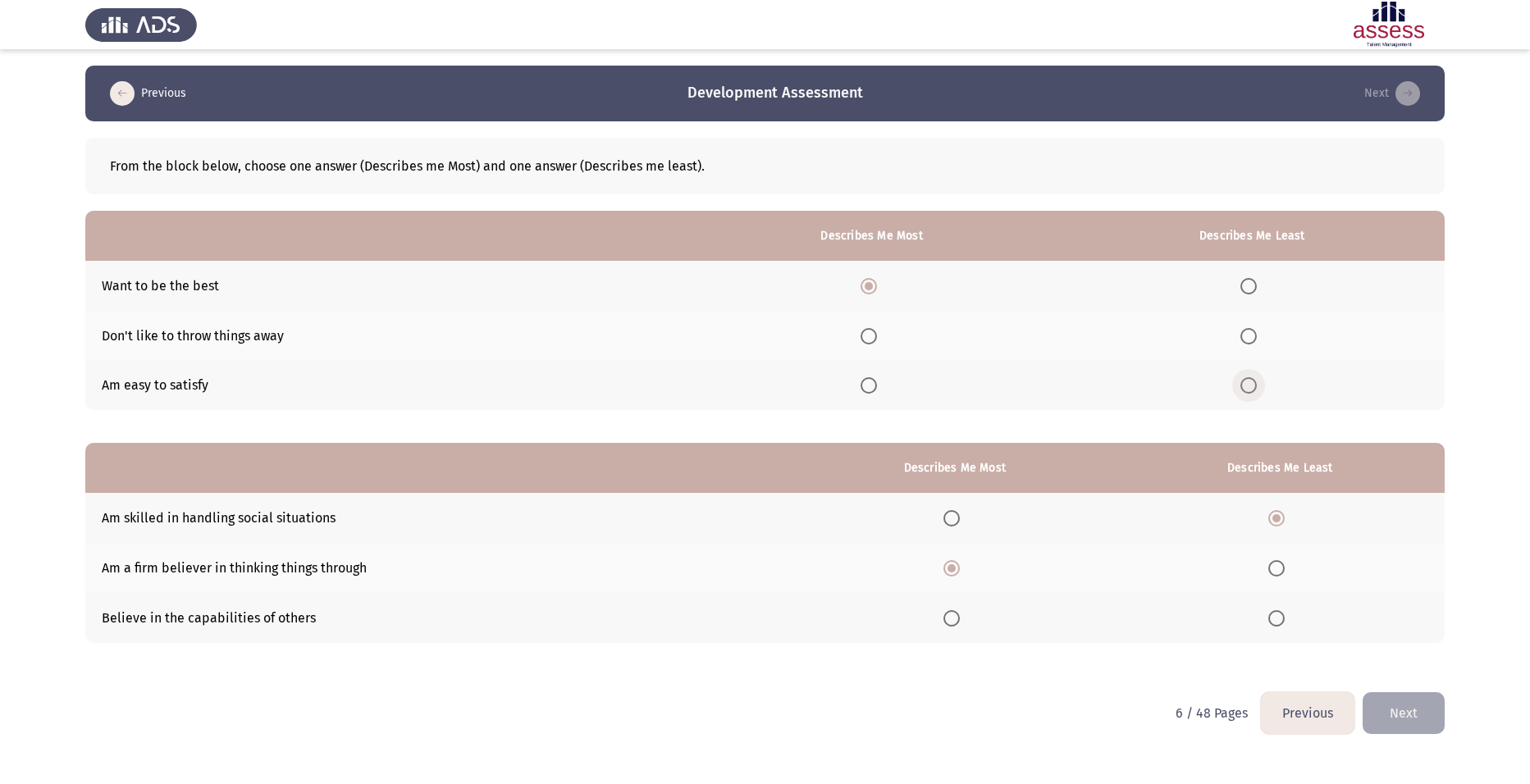
click at [626, 76] on span "Select an option" at bounding box center [1249, 385] width 17 height 17
click at [626, 76] on input "Select an option" at bounding box center [1249, 385] width 17 height 17
click at [626, 76] on button "Next" at bounding box center [1403, 713] width 82 height 42
click at [626, 76] on span "Select an option" at bounding box center [888, 286] width 17 height 17
click at [626, 76] on input "Select an option" at bounding box center [888, 286] width 17 height 17
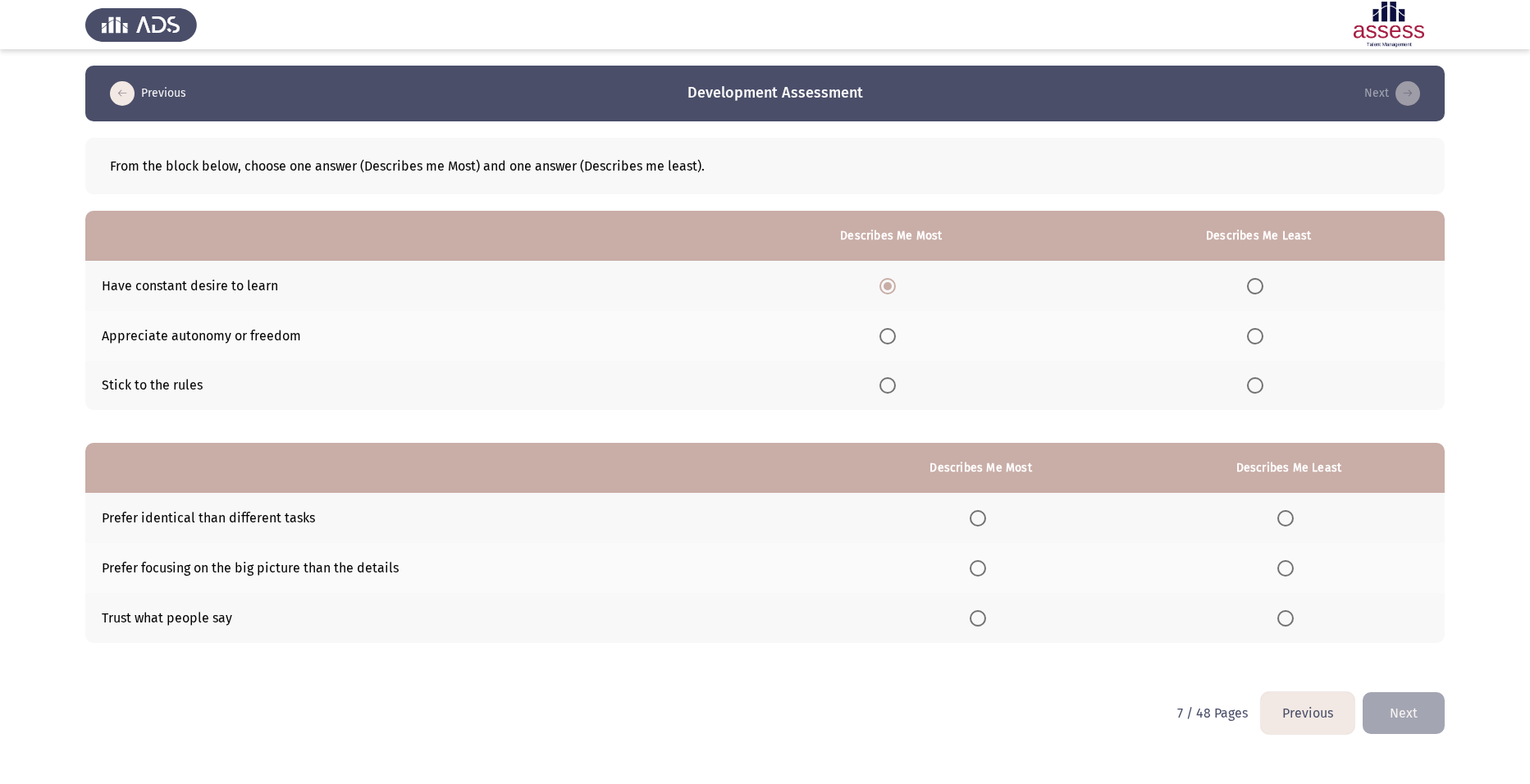
click at [626, 76] on span "Select an option" at bounding box center [1255, 385] width 17 height 17
click at [626, 76] on input "Select an option" at bounding box center [1255, 385] width 17 height 17
click at [626, 76] on span "Select an option" at bounding box center [888, 337] width 0 height 0
click at [626, 76] on input "Select an option" at bounding box center [888, 337] width 17 height 17
click at [626, 76] on label "Select an option" at bounding box center [891, 286] width 23 height 17
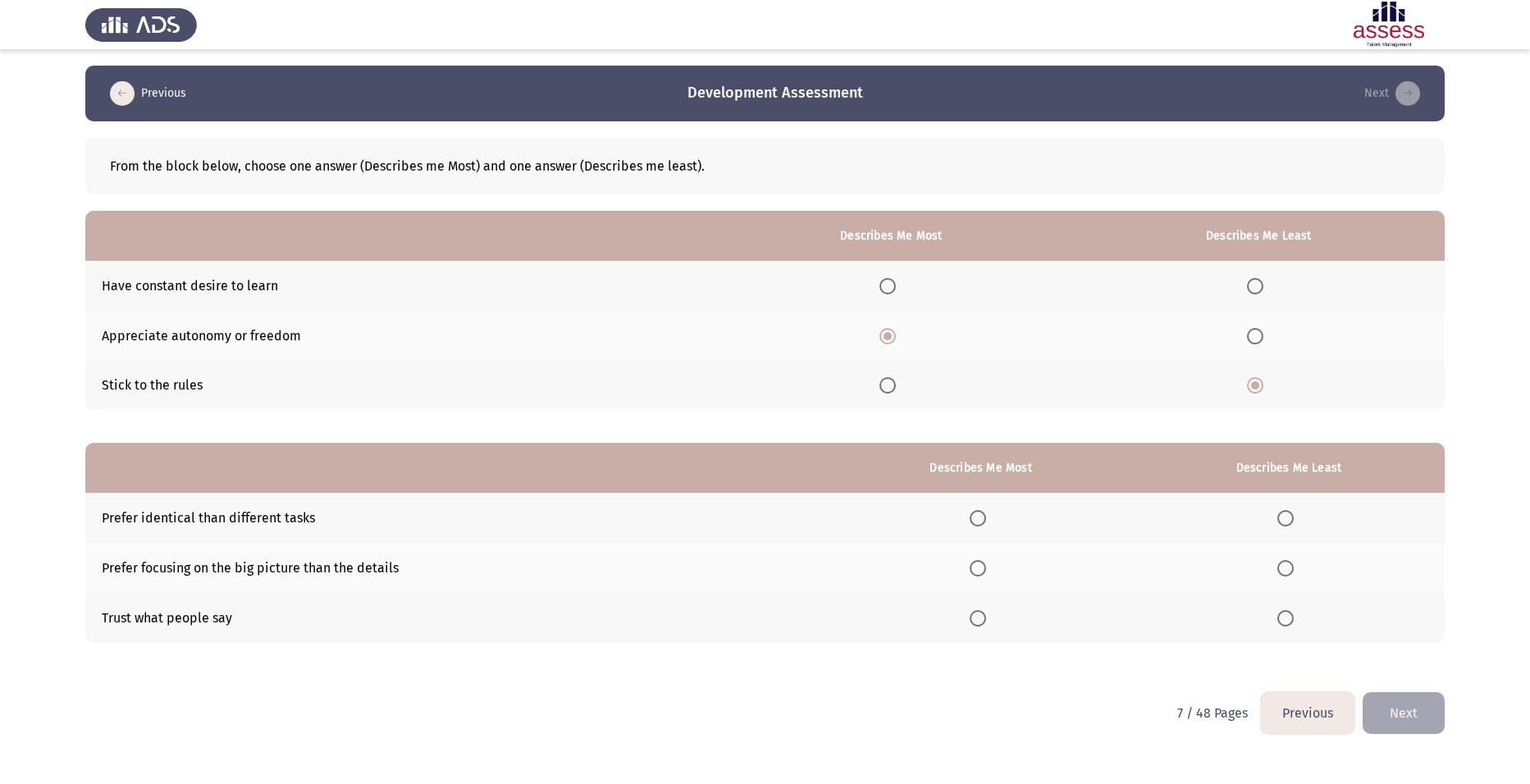
click at [626, 76] on input "Select an option" at bounding box center [888, 286] width 17 height 17
click at [626, 76] on span "Select an option" at bounding box center [1286, 519] width 17 height 17
click at [626, 76] on input "Select an option" at bounding box center [1286, 519] width 17 height 17
click at [626, 76] on span "Select an option" at bounding box center [978, 568] width 17 height 17
click at [626, 76] on input "Select an option" at bounding box center [978, 568] width 17 height 17
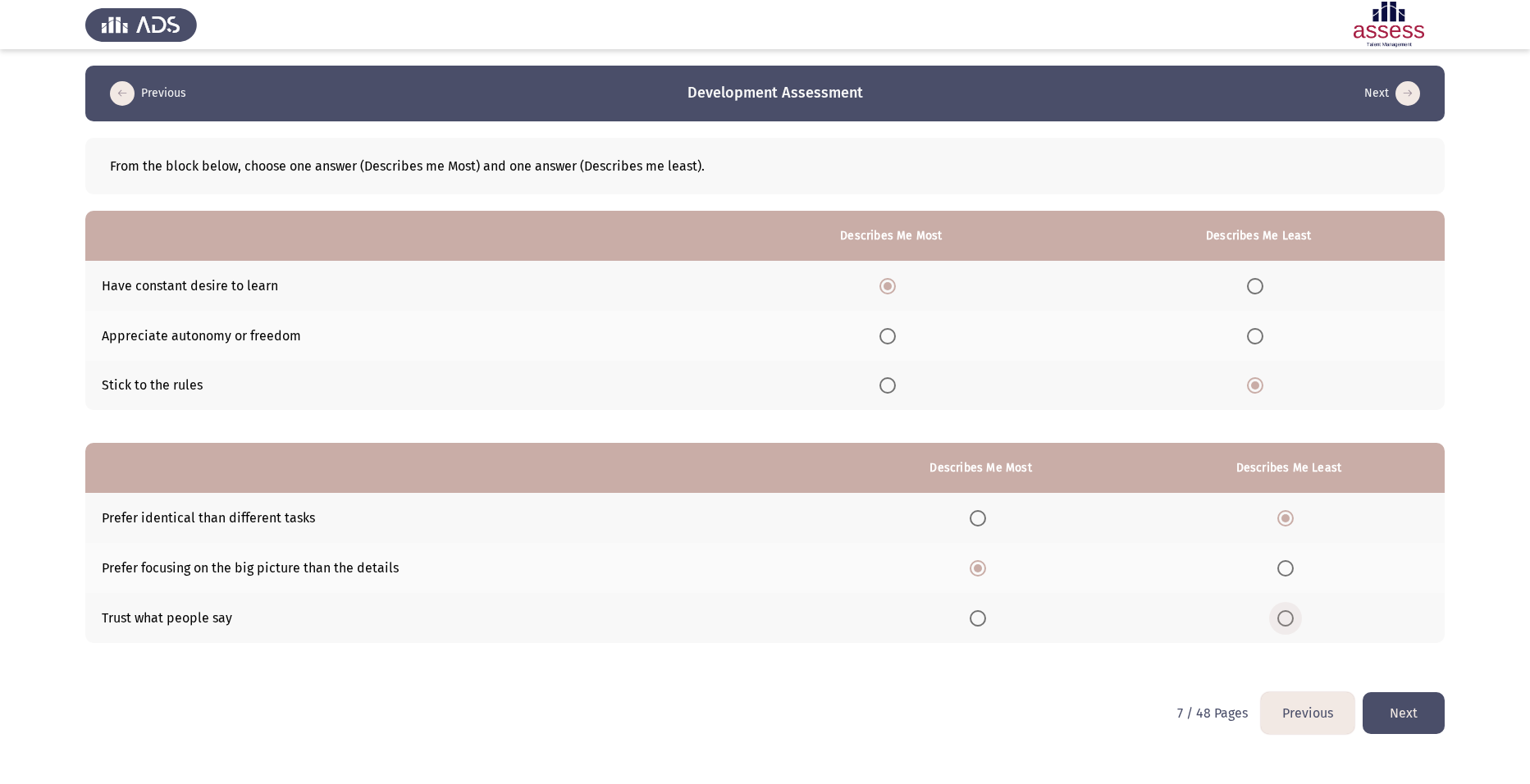
click at [626, 76] on span "Select an option" at bounding box center [1286, 619] width 17 height 17
click at [626, 76] on input "Select an option" at bounding box center [1286, 619] width 17 height 17
click at [626, 76] on span "Select an option" at bounding box center [1286, 519] width 17 height 17
click at [626, 76] on input "Select an option" at bounding box center [1286, 519] width 17 height 17
click at [626, 76] on button "Next" at bounding box center [1403, 713] width 82 height 42
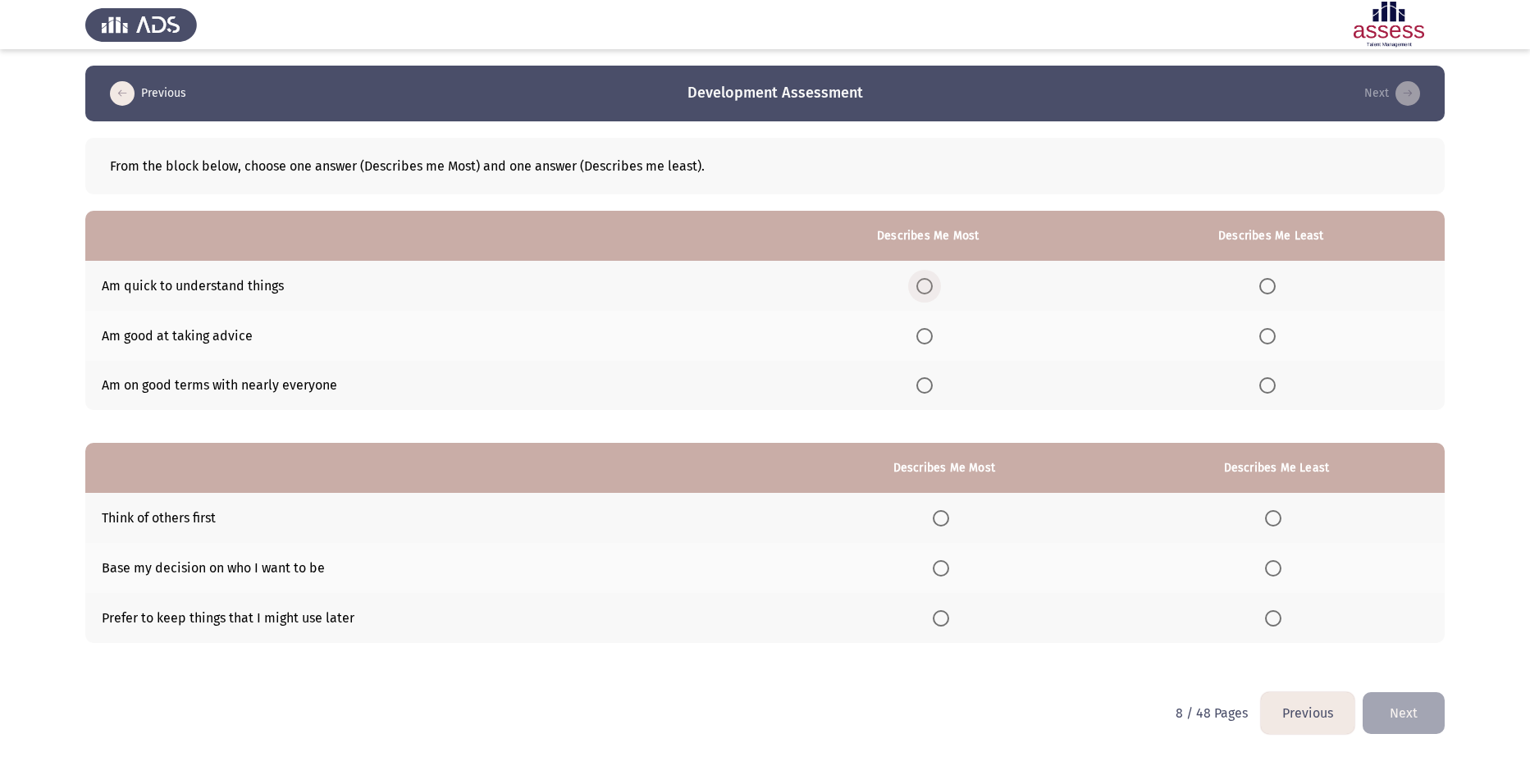
click at [626, 76] on span "Select an option" at bounding box center [925, 286] width 17 height 17
click at [626, 76] on input "Select an option" at bounding box center [925, 286] width 17 height 17
click at [626, 76] on span "Select an option" at bounding box center [1268, 385] width 17 height 17
click at [626, 76] on input "Select an option" at bounding box center [1268, 385] width 17 height 17
click at [626, 76] on span "Select an option" at bounding box center [941, 519] width 17 height 17
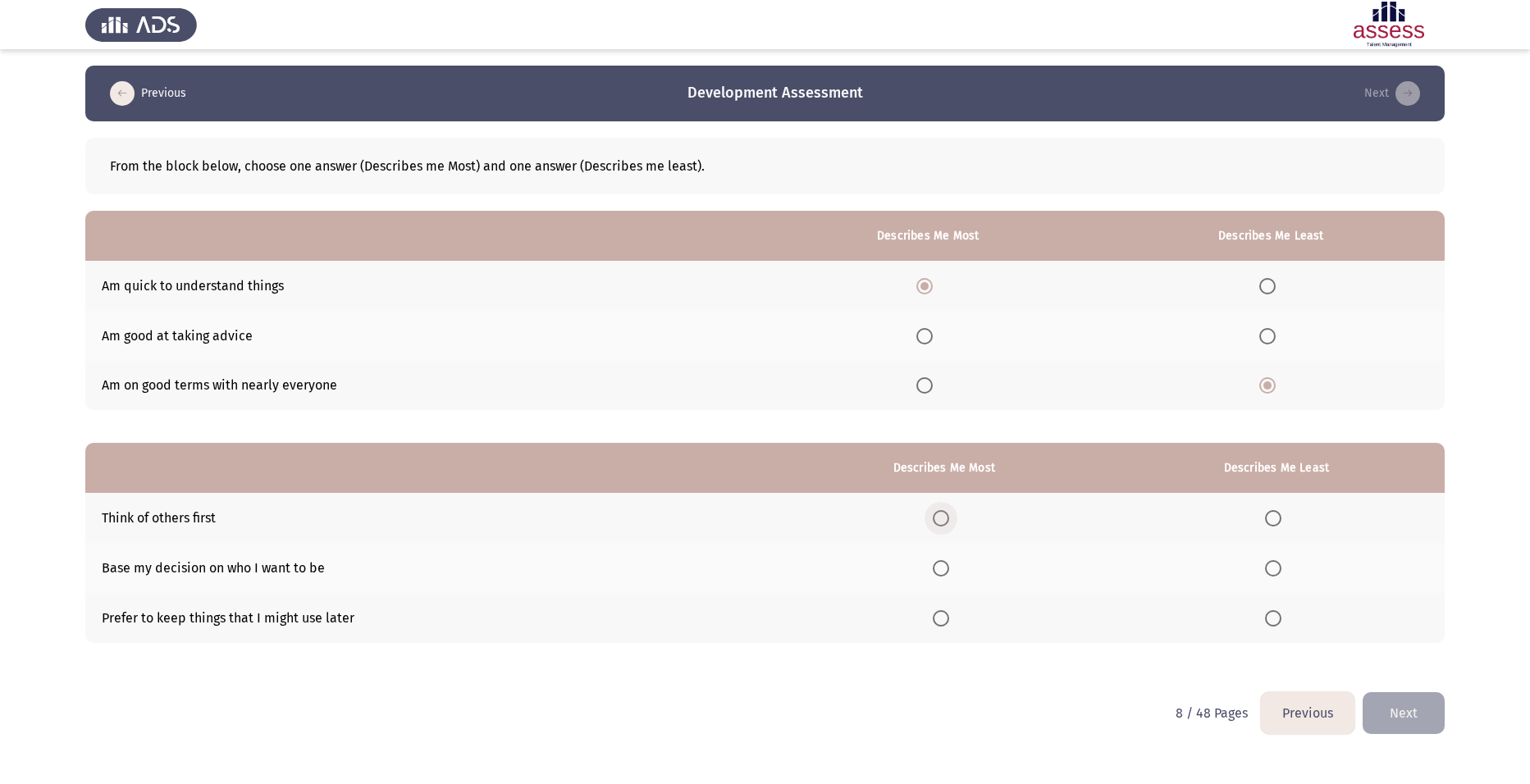
click at [626, 76] on input "Select an option" at bounding box center [941, 519] width 17 height 17
click at [626, 76] on span "Select an option" at bounding box center [941, 568] width 17 height 17
click at [626, 76] on input "Select an option" at bounding box center [941, 568] width 17 height 17
click at [626, 76] on span "Select an option" at bounding box center [1273, 619] width 17 height 17
click at [626, 76] on input "Select an option" at bounding box center [1273, 619] width 17 height 17
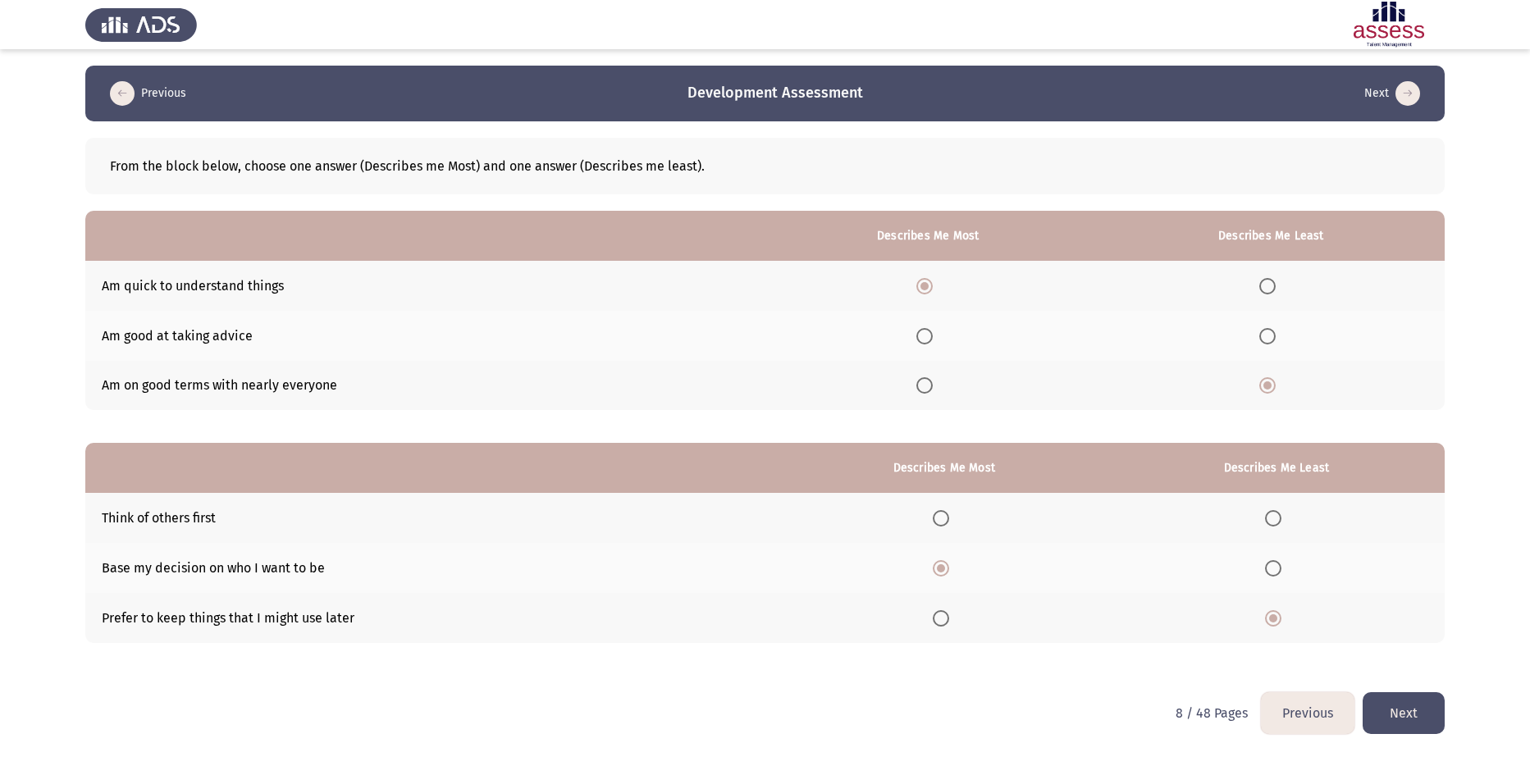
click at [626, 76] on button "Next" at bounding box center [1403, 713] width 82 height 42
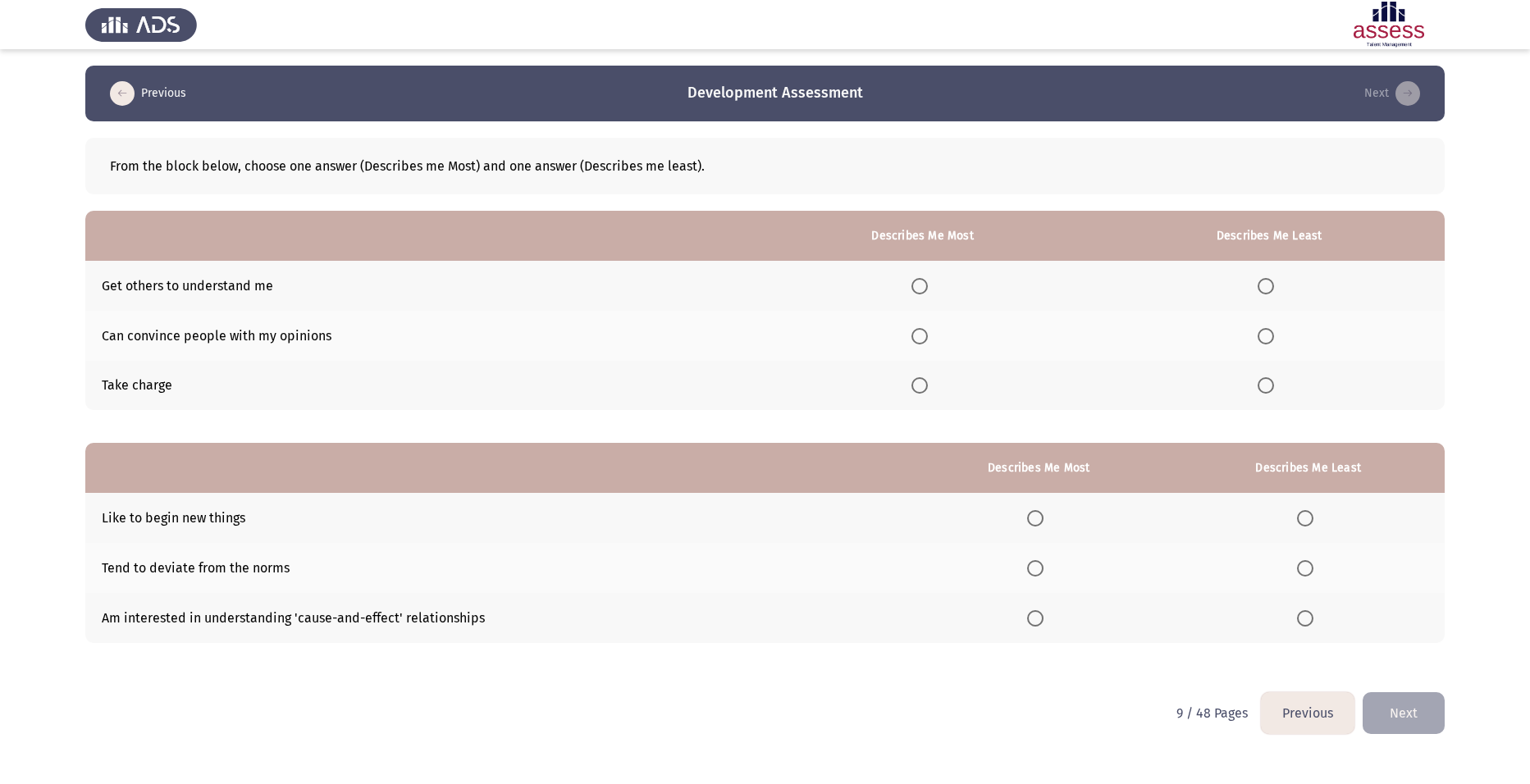
click at [626, 76] on span "Select an option" at bounding box center [920, 385] width 17 height 17
click at [626, 76] on input "Select an option" at bounding box center [920, 385] width 17 height 17
click at [626, 76] on span "Select an option" at bounding box center [1266, 286] width 17 height 17
click at [626, 76] on input "Select an option" at bounding box center [1266, 286] width 17 height 17
click at [626, 76] on span "Select an option" at bounding box center [1035, 568] width 17 height 17
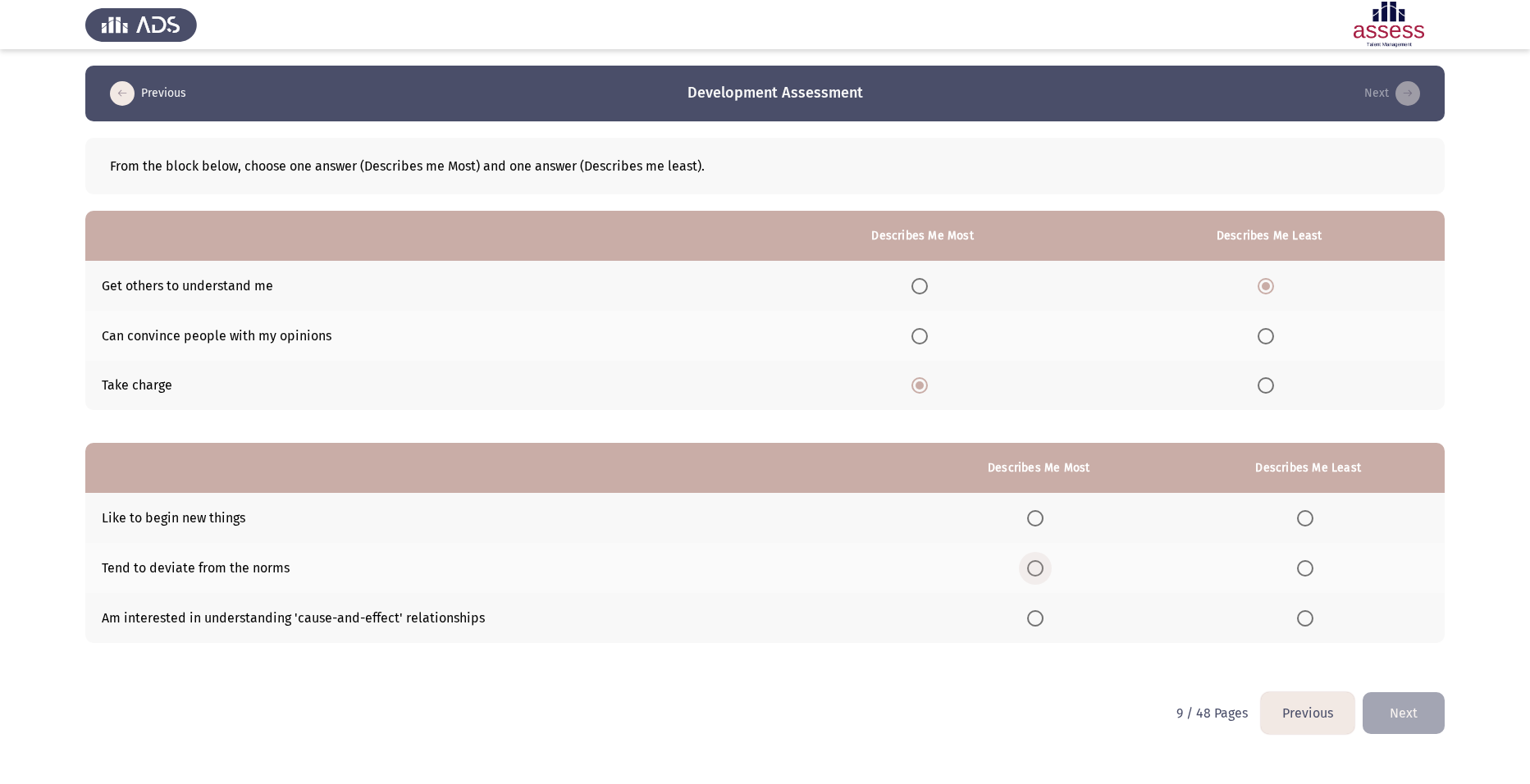
click at [626, 76] on input "Select an option" at bounding box center [1035, 568] width 17 height 17
click at [626, 76] on span "Select an option" at bounding box center [1306, 519] width 17 height 17
click at [626, 76] on input "Select an option" at bounding box center [1306, 519] width 17 height 17
click at [626, 76] on button "Next" at bounding box center [1403, 713] width 82 height 42
